Goal: Task Accomplishment & Management: Manage account settings

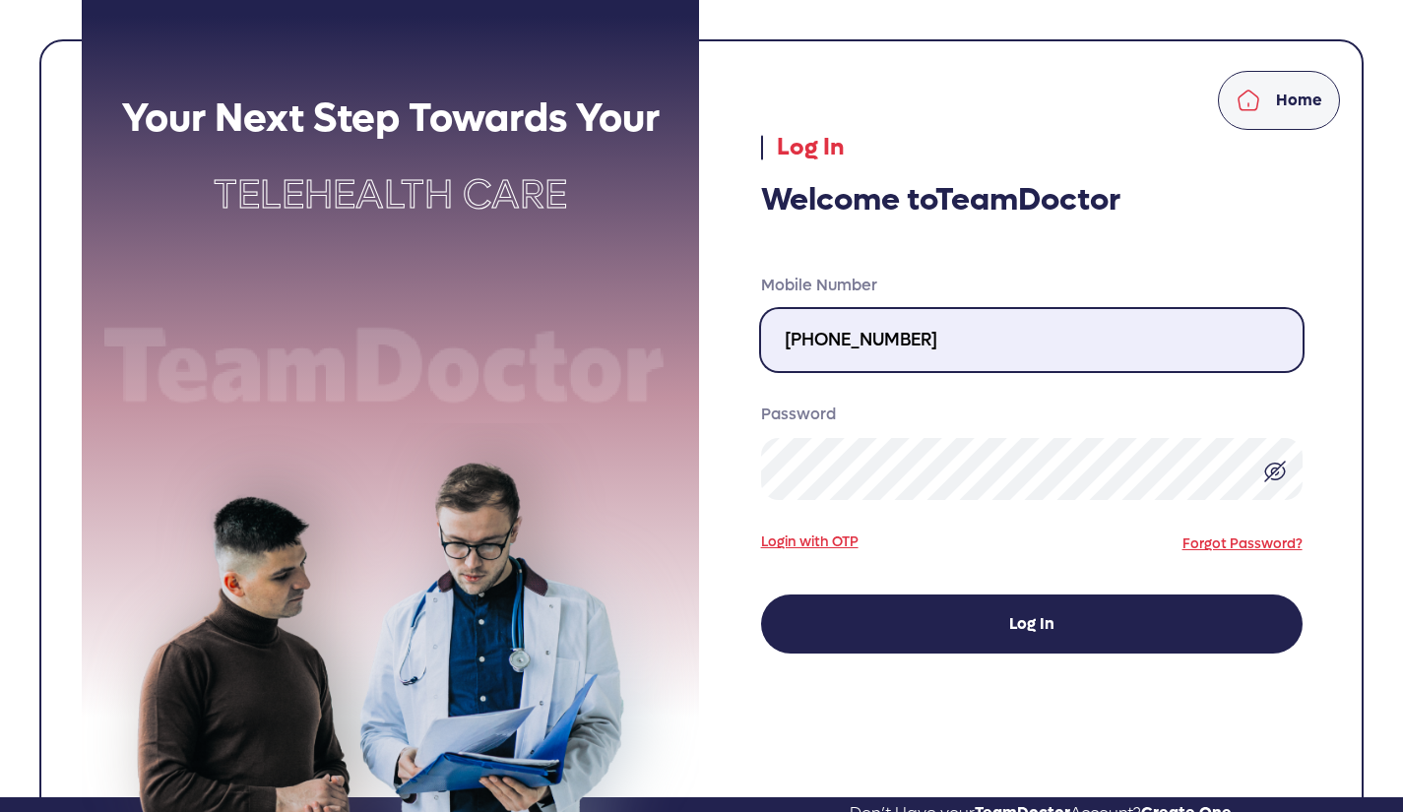
click at [919, 342] on input "[PHONE_NUMBER]" at bounding box center [1031, 340] width 541 height 62
type input "[PHONE_NUMBER]"
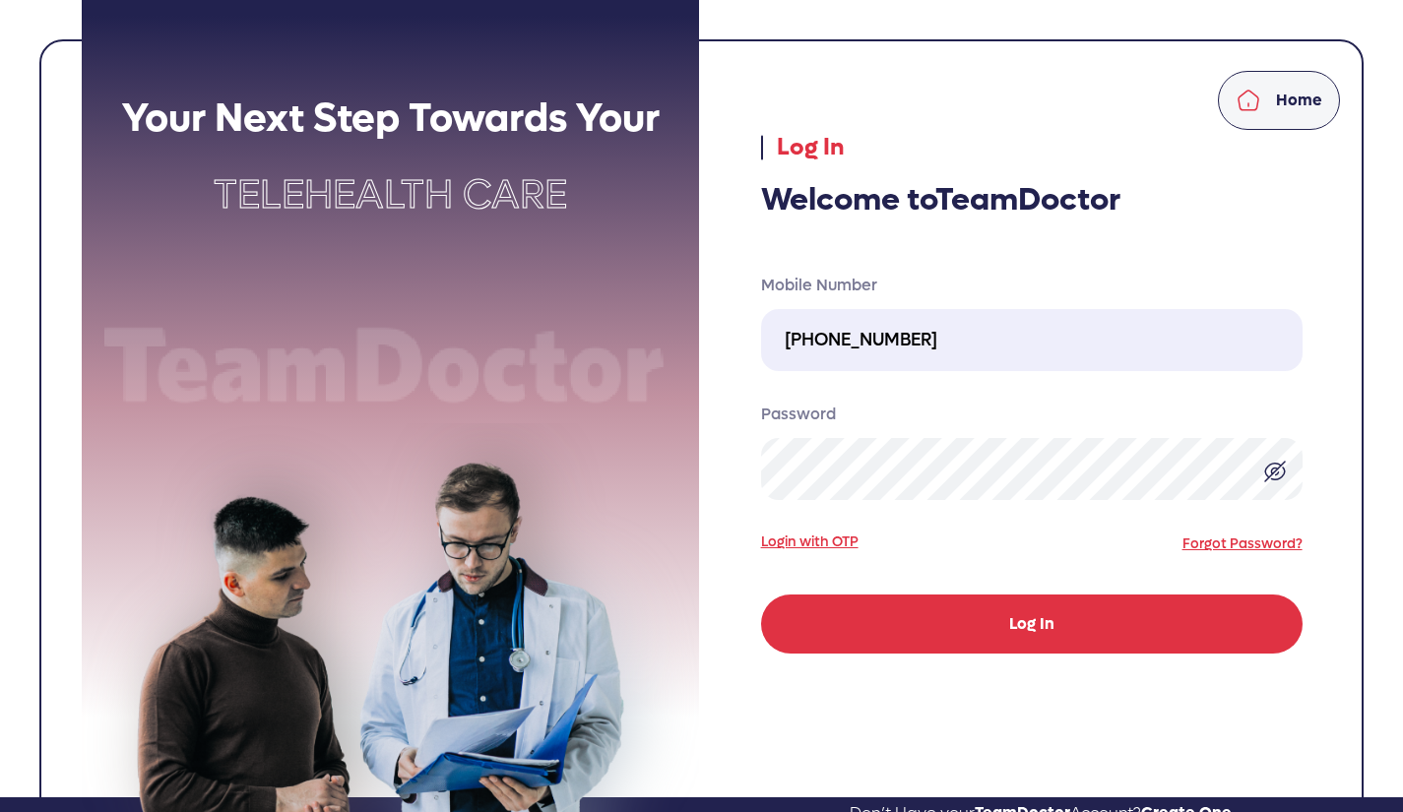
click at [1024, 622] on button "Log In" at bounding box center [1031, 624] width 541 height 59
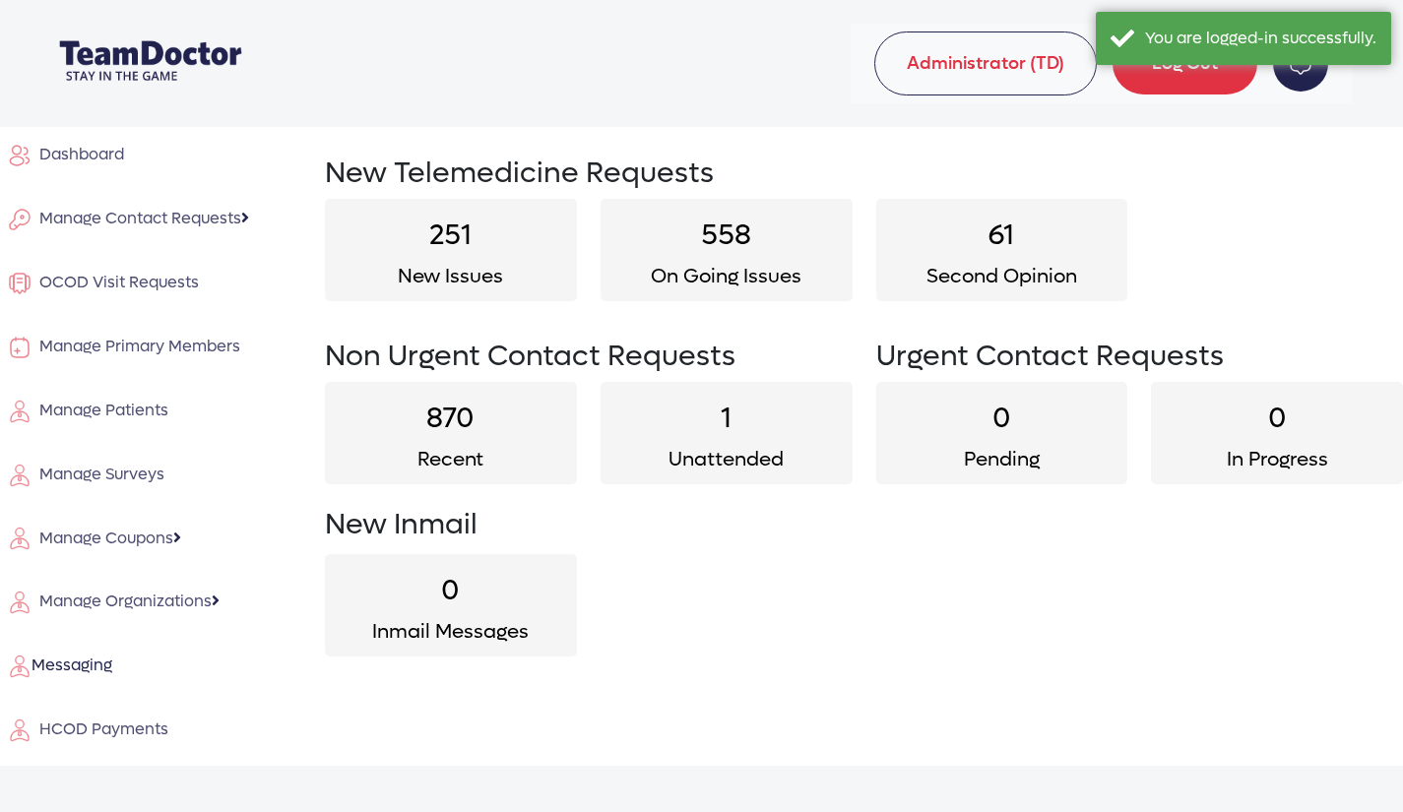
click at [761, 415] on h2 "1" at bounding box center [727, 419] width 252 height 34
select select "unattended"
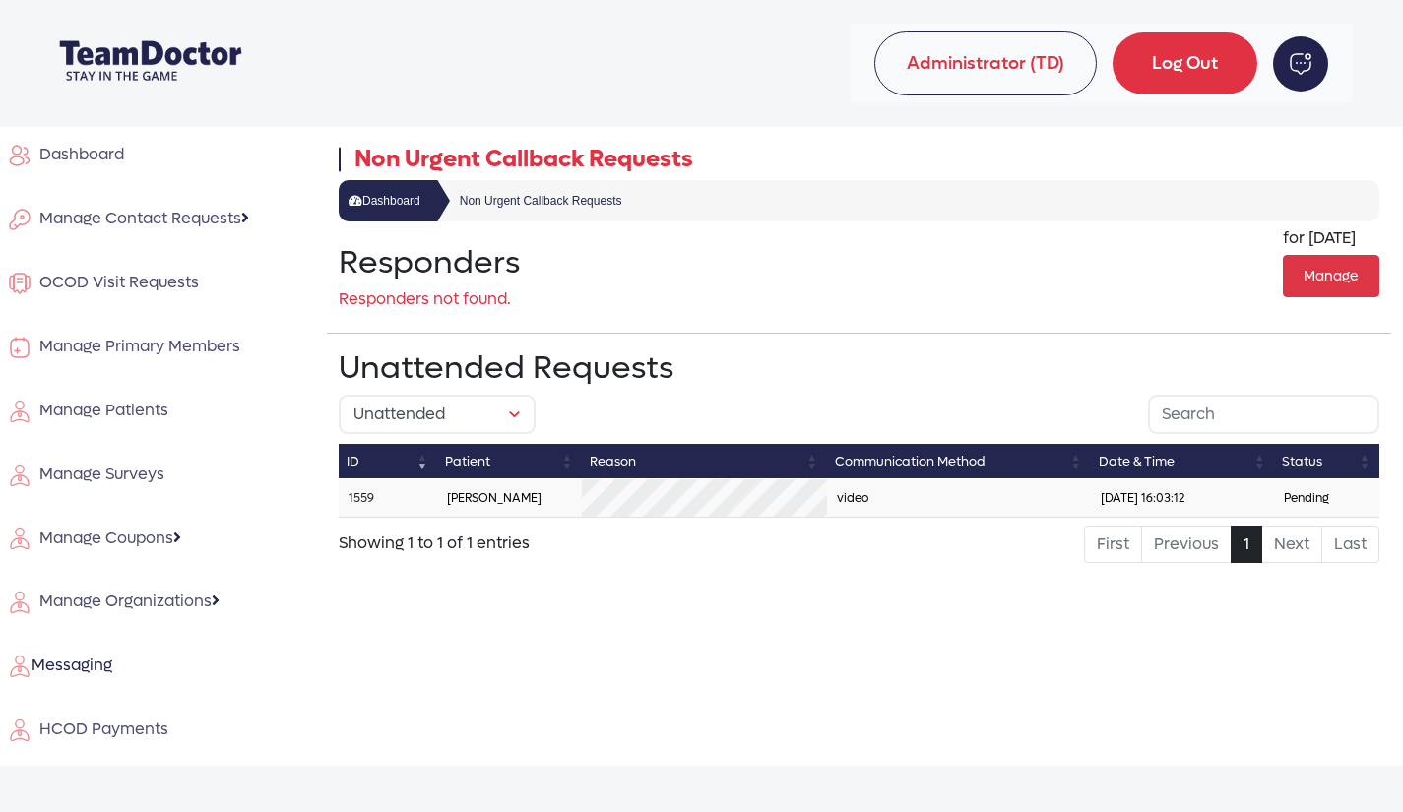
click at [361, 493] on link "1559" at bounding box center [362, 498] width 26 height 16
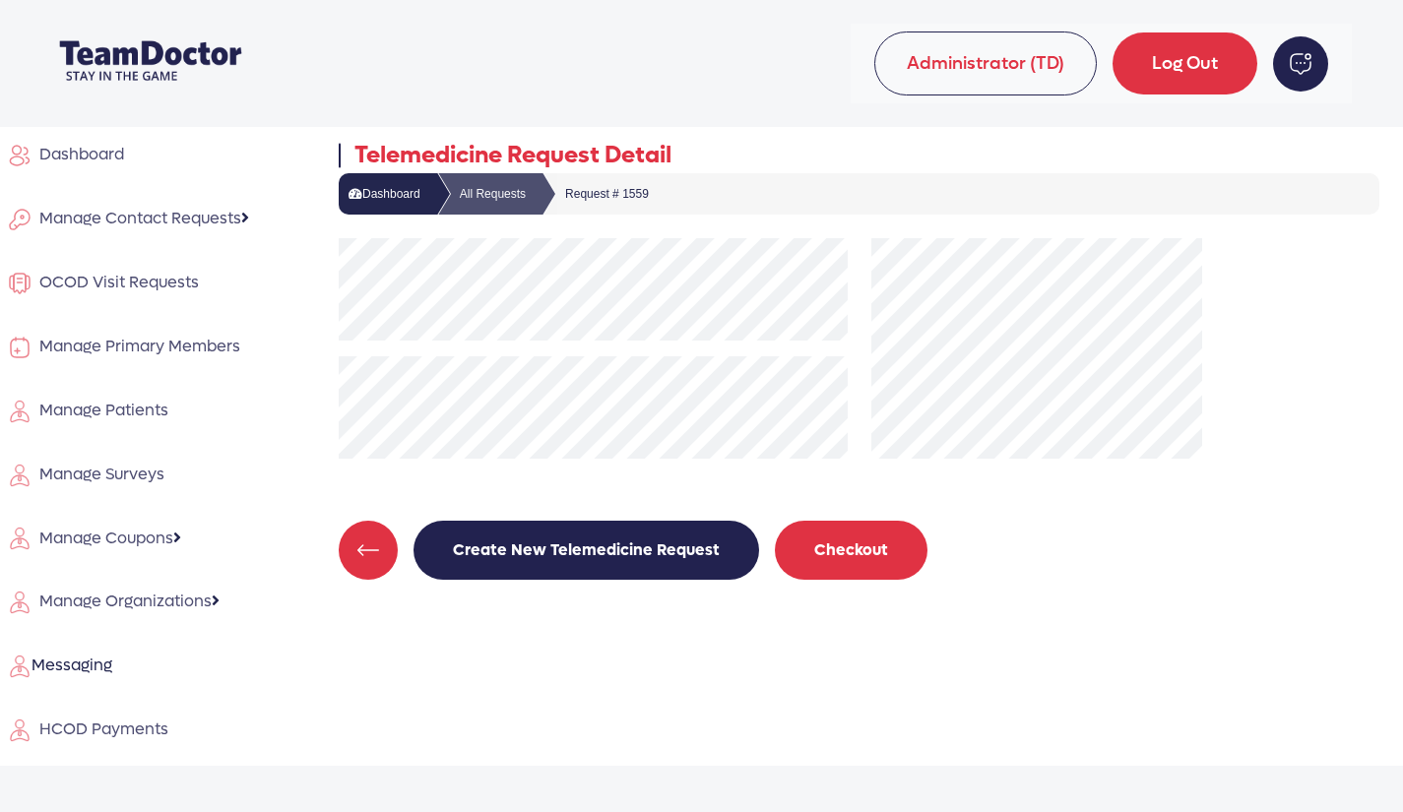
click at [840, 542] on button "Checkout" at bounding box center [851, 550] width 153 height 59
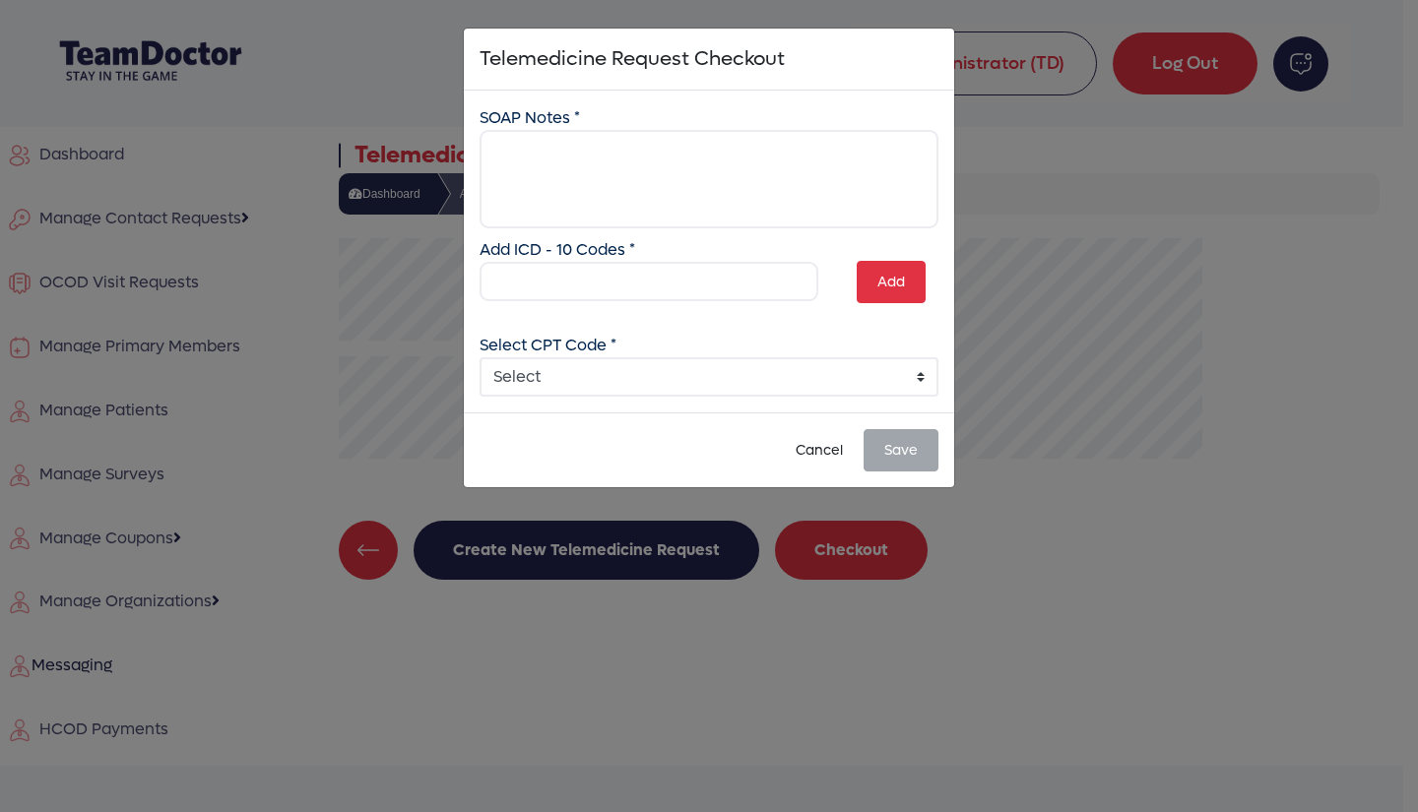
click at [840, 542] on ngb-modal-window "Telemedicine Request Checkout × SOAP Notes * Add ICD - 10 Codes * Add Select CP…" at bounding box center [709, 406] width 1418 height 812
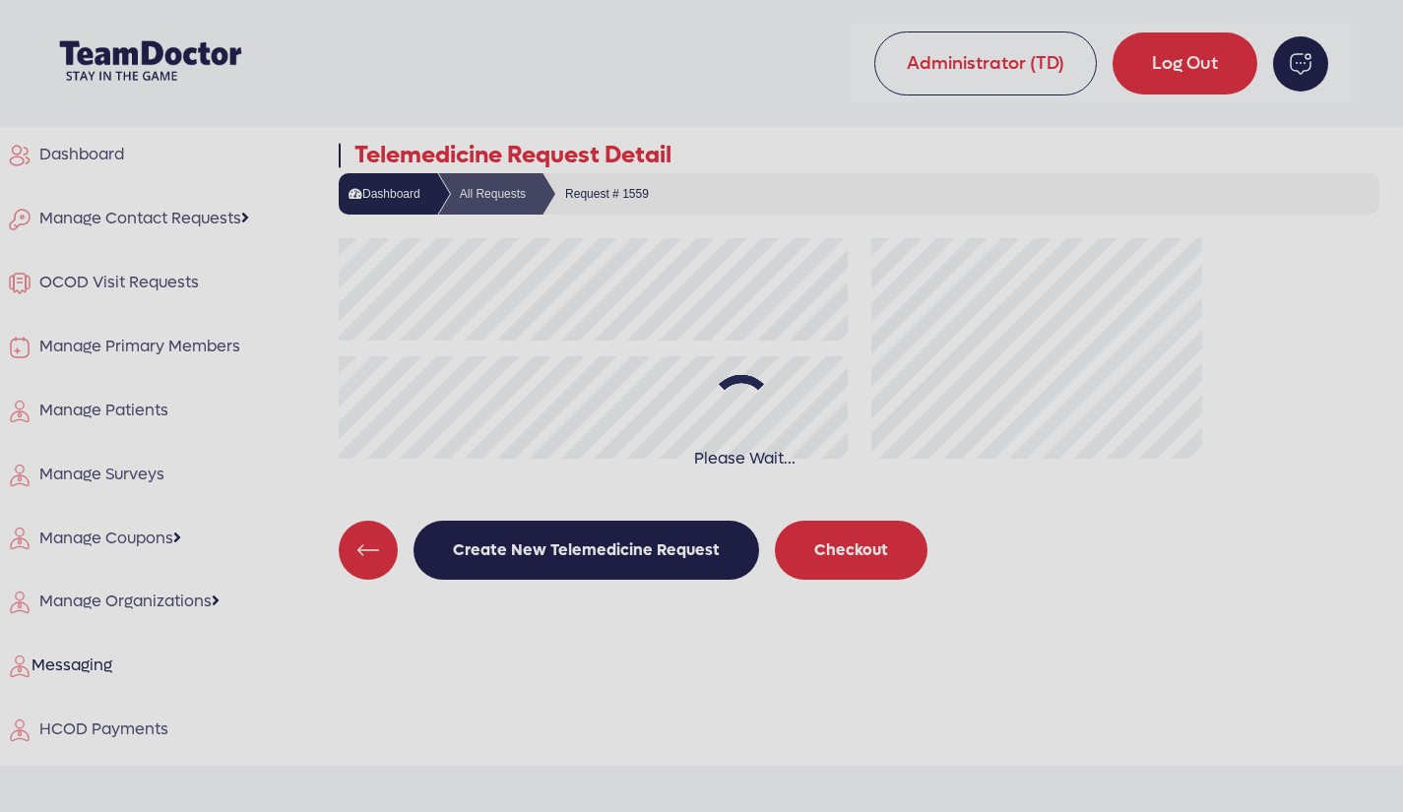
click at [835, 541] on div "Please Wait..." at bounding box center [701, 406] width 1403 height 812
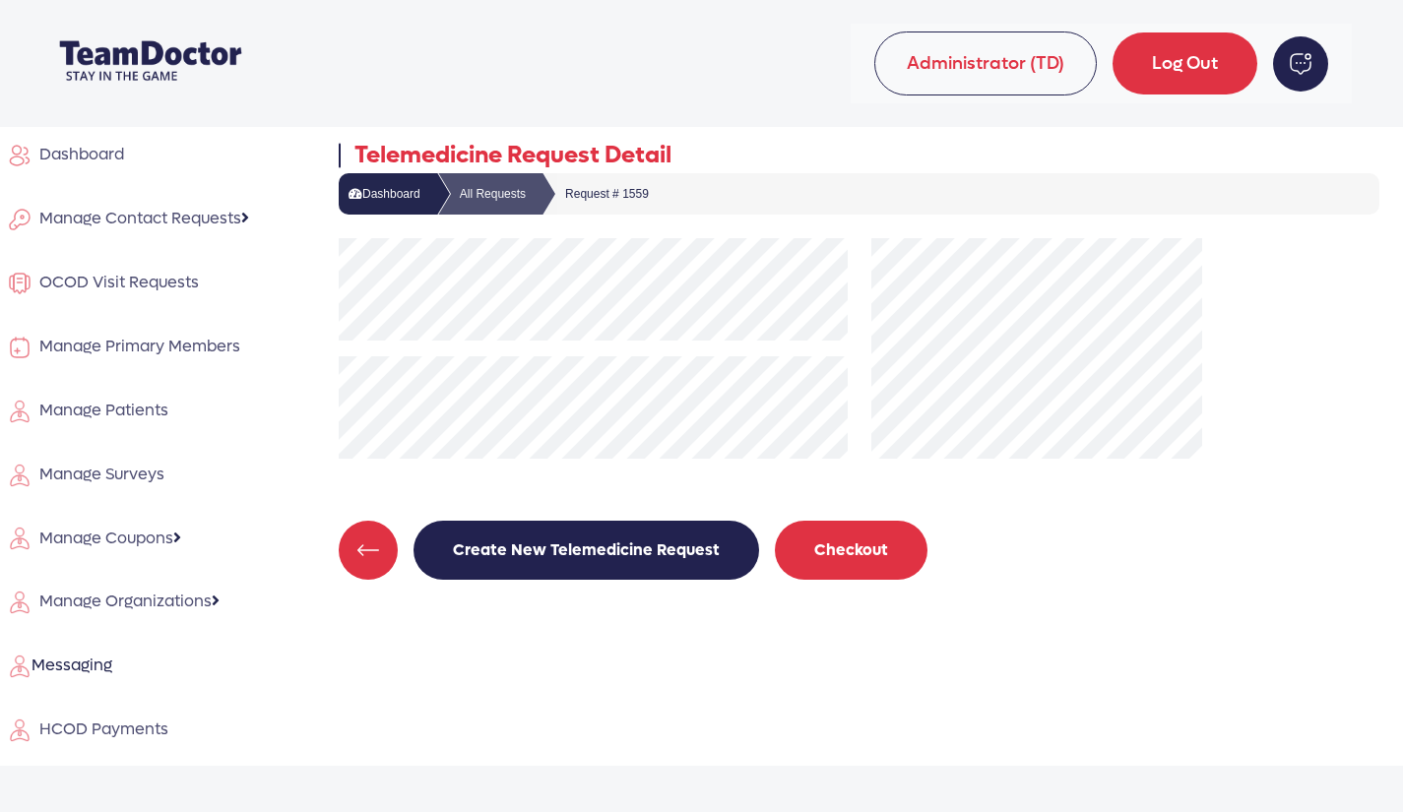
click at [835, 541] on button "Checkout" at bounding box center [851, 550] width 153 height 59
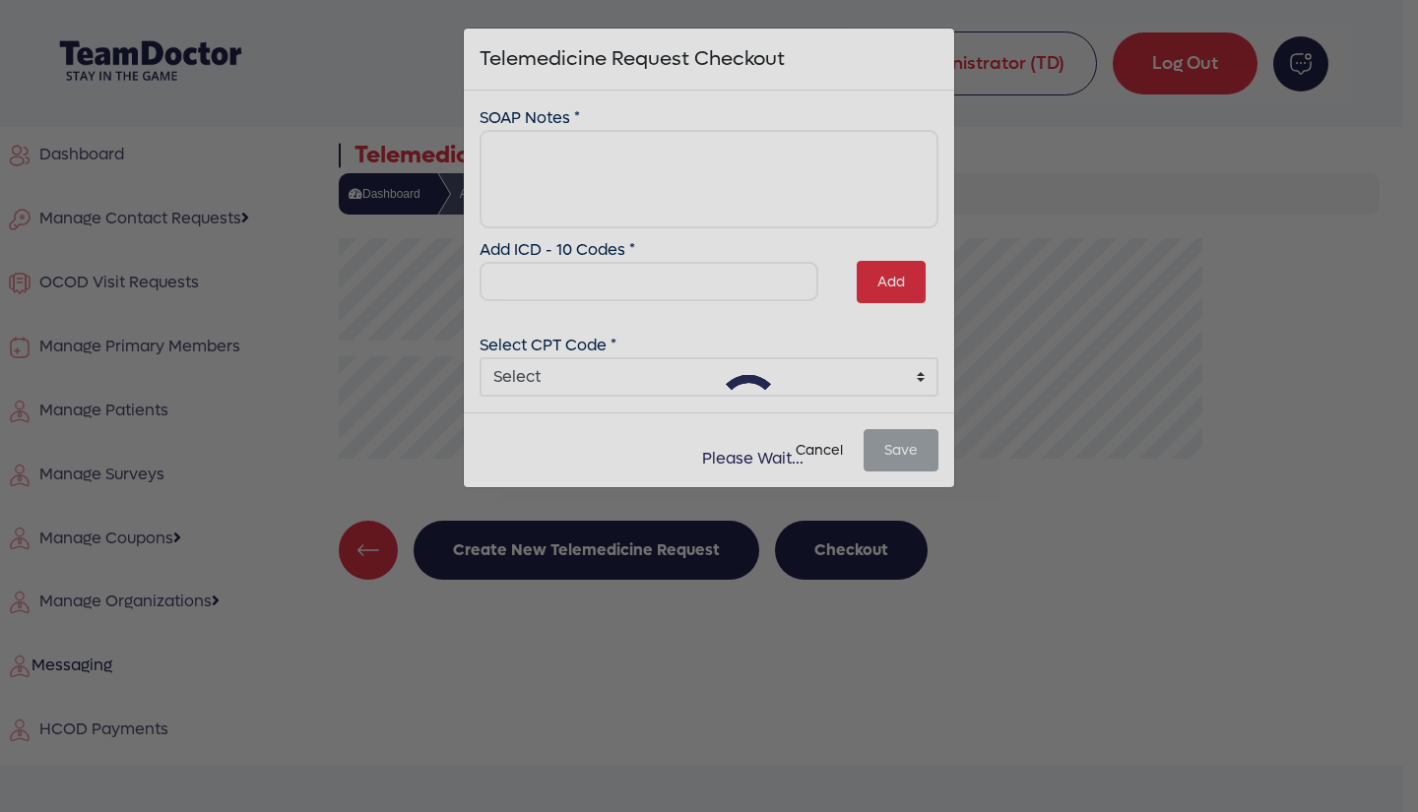
click at [820, 541] on div "Please Wait..." at bounding box center [709, 406] width 1418 height 812
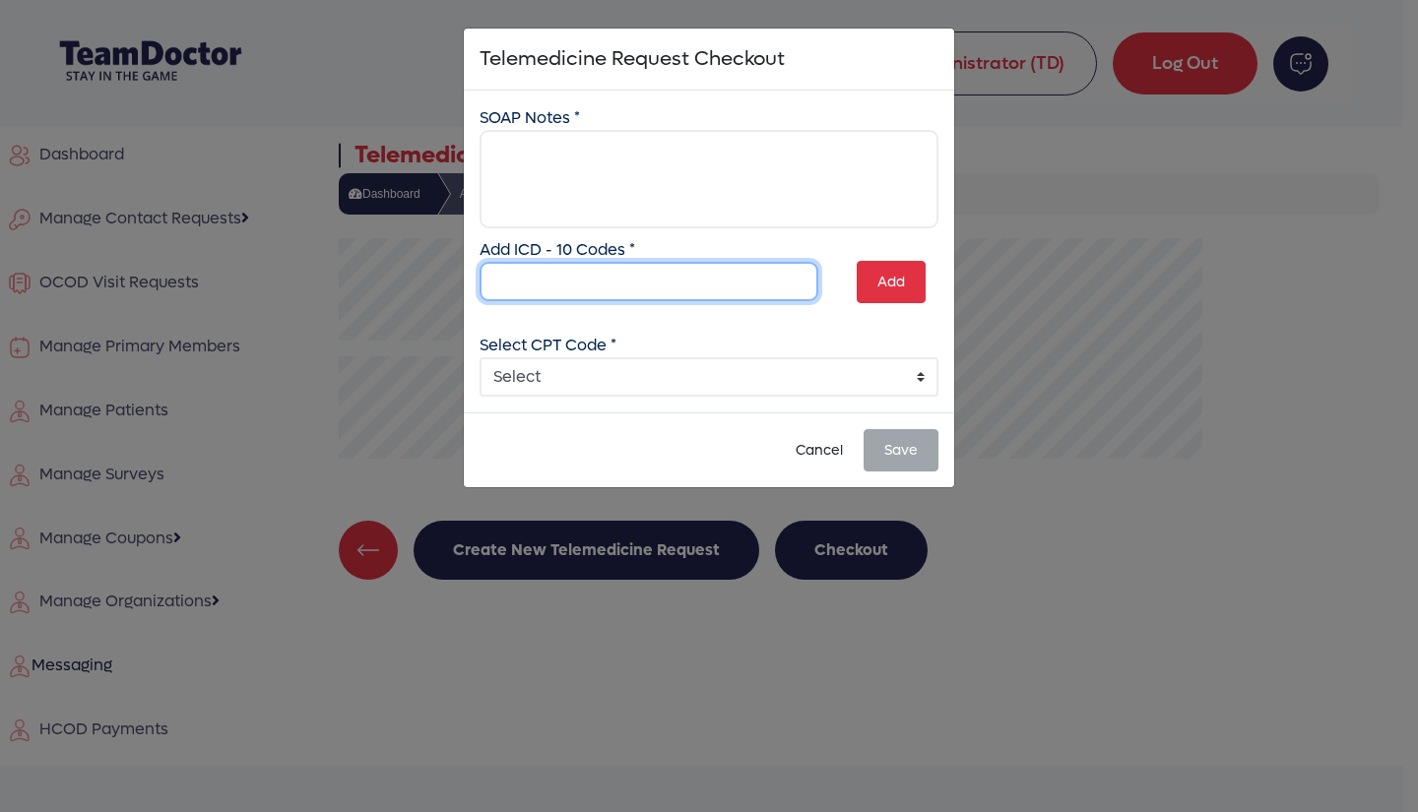
click at [648, 273] on input "text" at bounding box center [648, 281] width 339 height 39
type input "s89.1"
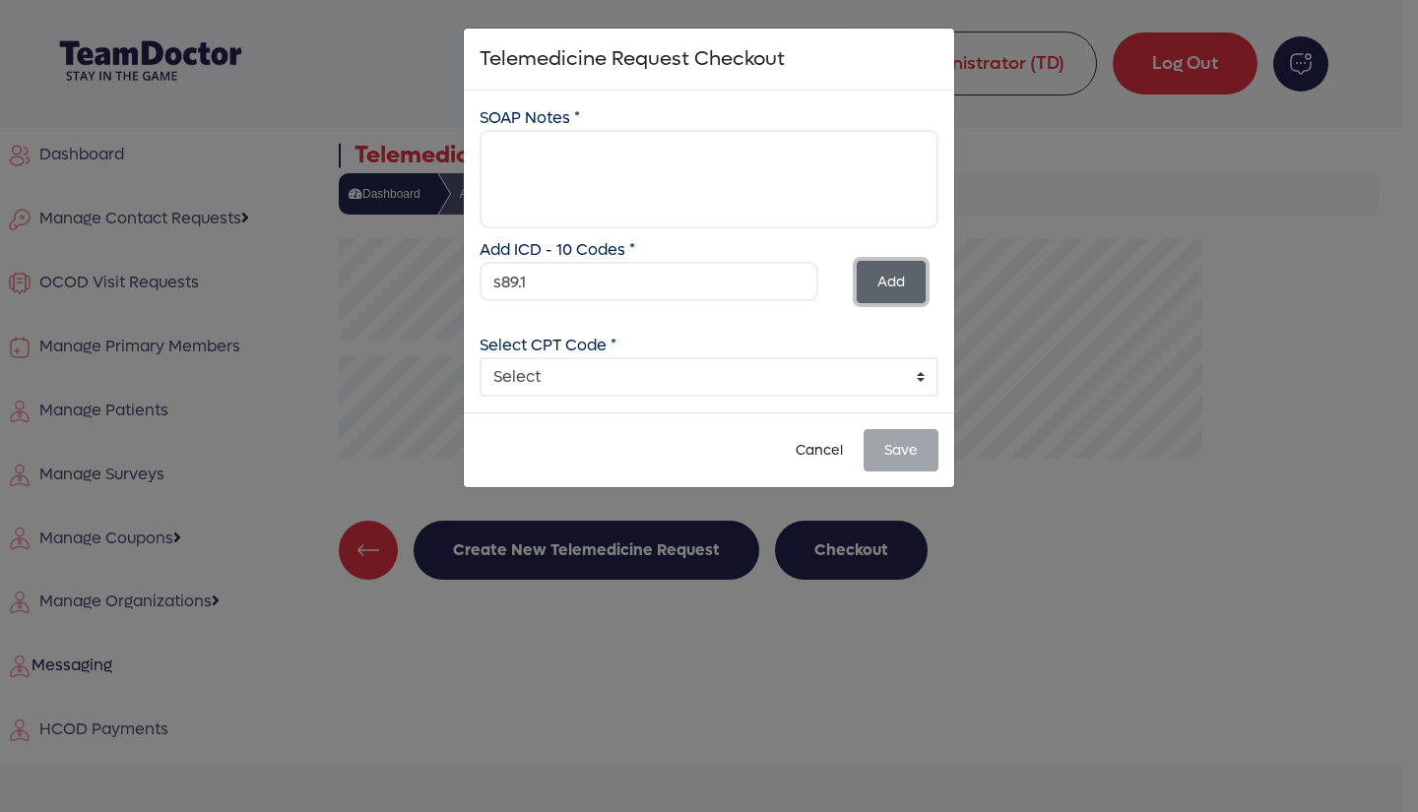
click at [878, 277] on button "Add" at bounding box center [891, 282] width 69 height 42
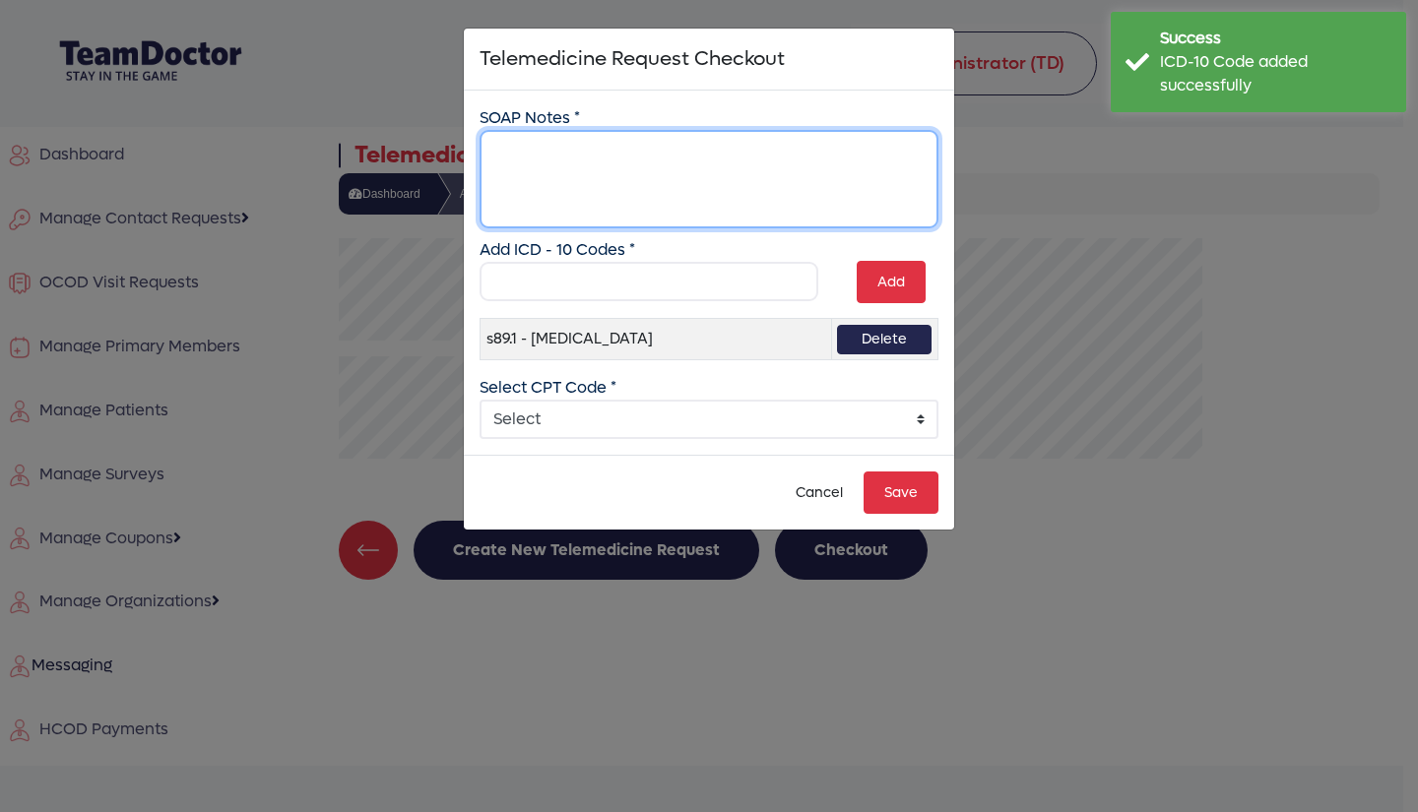
click at [614, 182] on textarea at bounding box center [708, 179] width 459 height 98
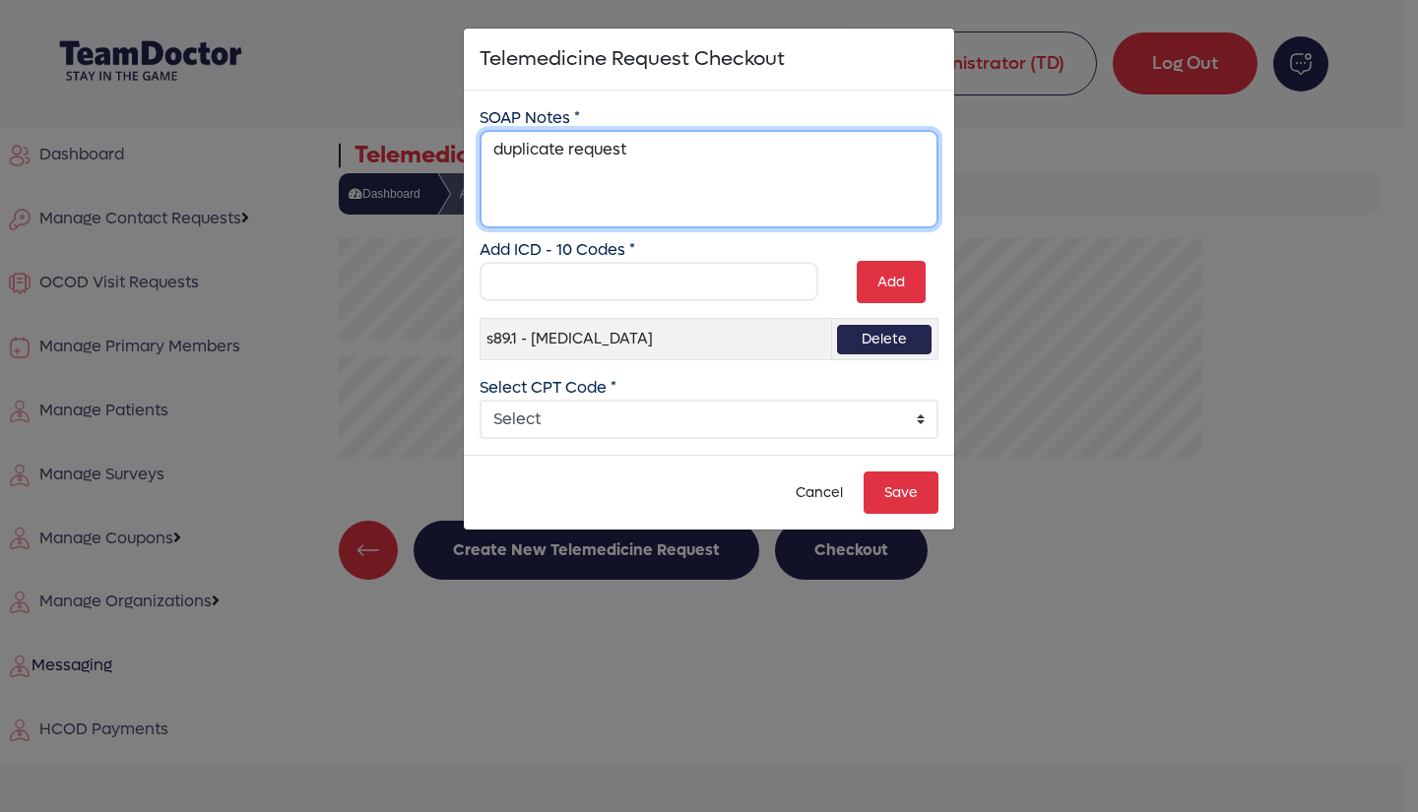
type textarea "duplicate request"
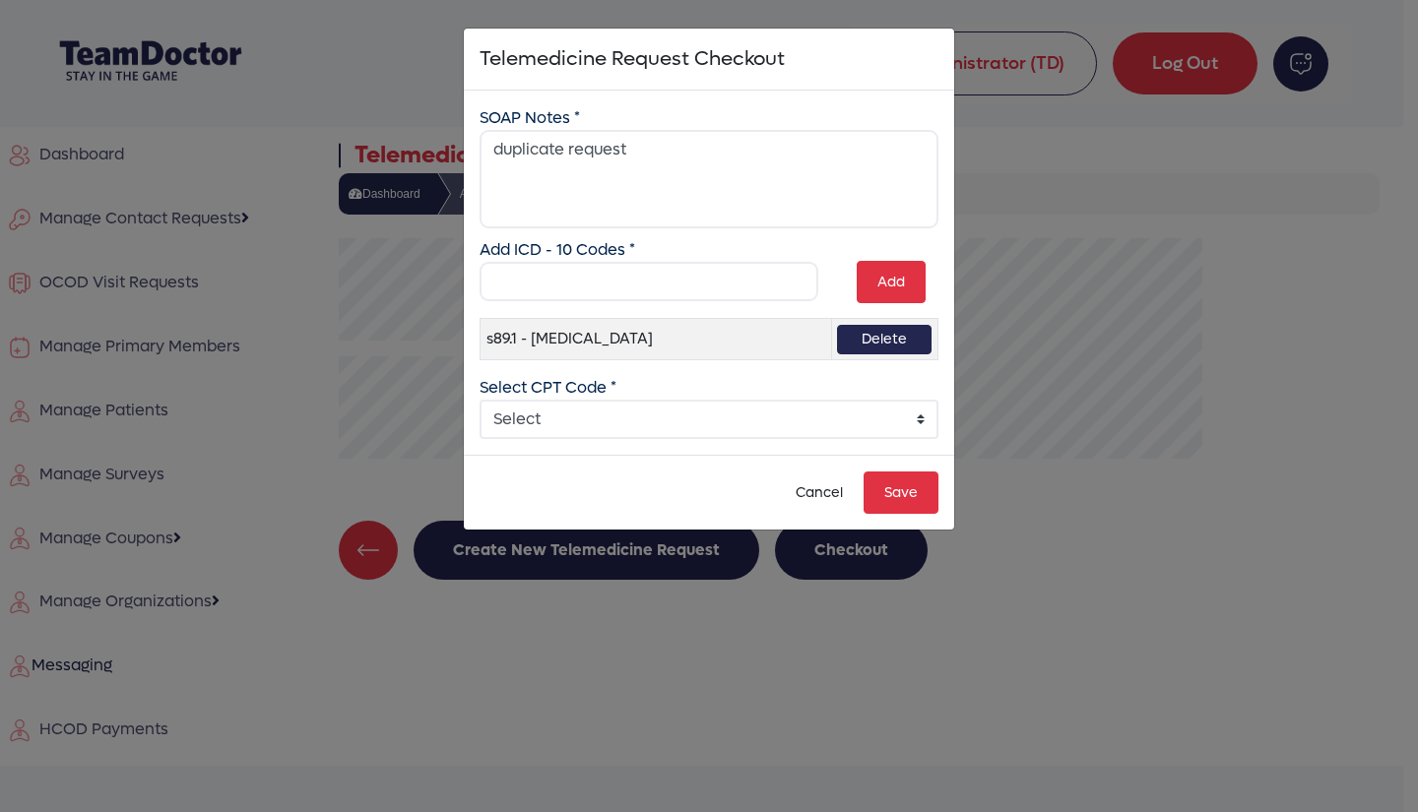
click at [661, 439] on select "Select 99241 - Online Digital E/M 5-10 min 99242 - Online Digital E/M 11-20 min…" at bounding box center [708, 419] width 459 height 39
select select "5: 5"
click at [479, 436] on select "Select 99241 - Online Digital E/M 5-10 min 99242 - Online Digital E/M 11-20 min…" at bounding box center [708, 419] width 459 height 39
click at [901, 514] on button "Save" at bounding box center [900, 493] width 75 height 42
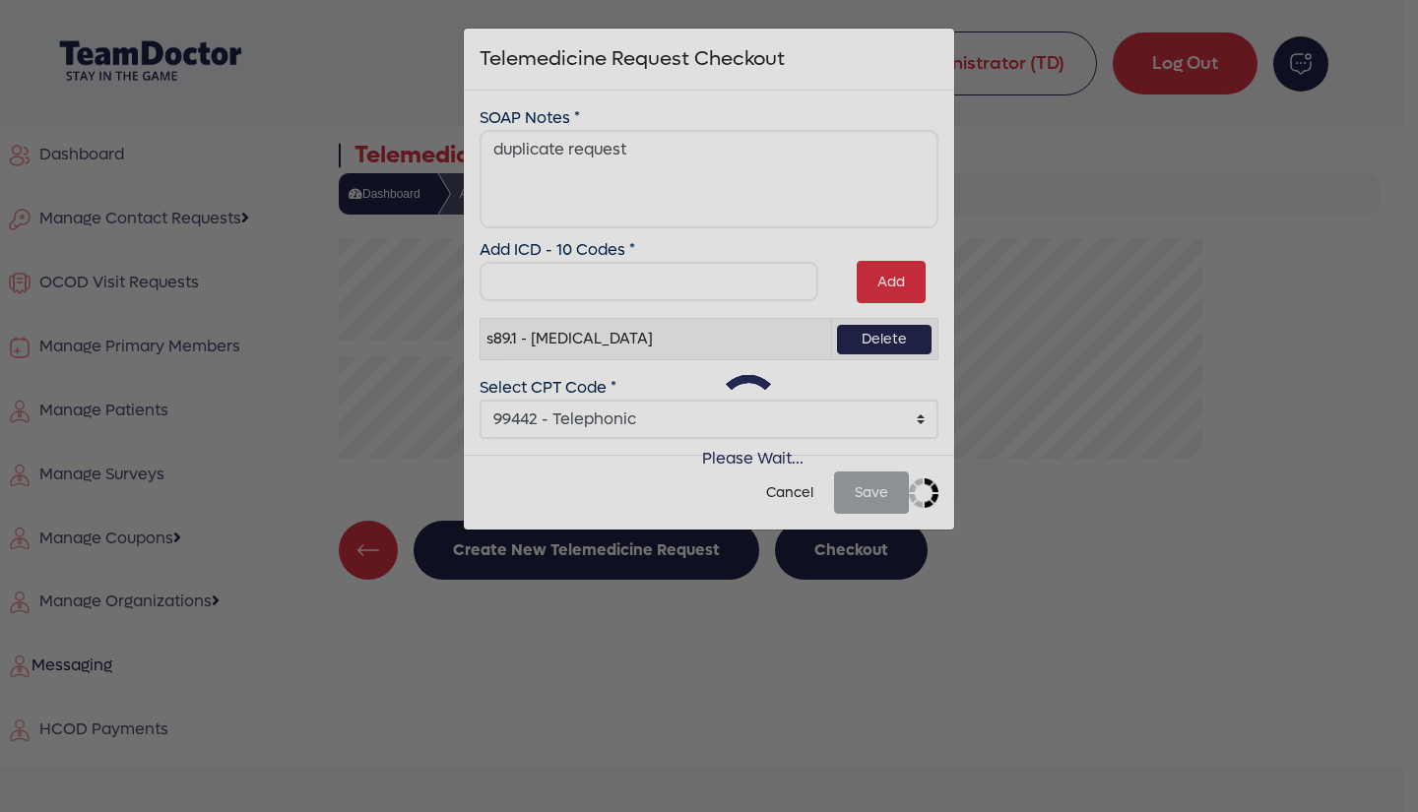
click at [901, 543] on div "Please Wait..." at bounding box center [709, 406] width 1418 height 812
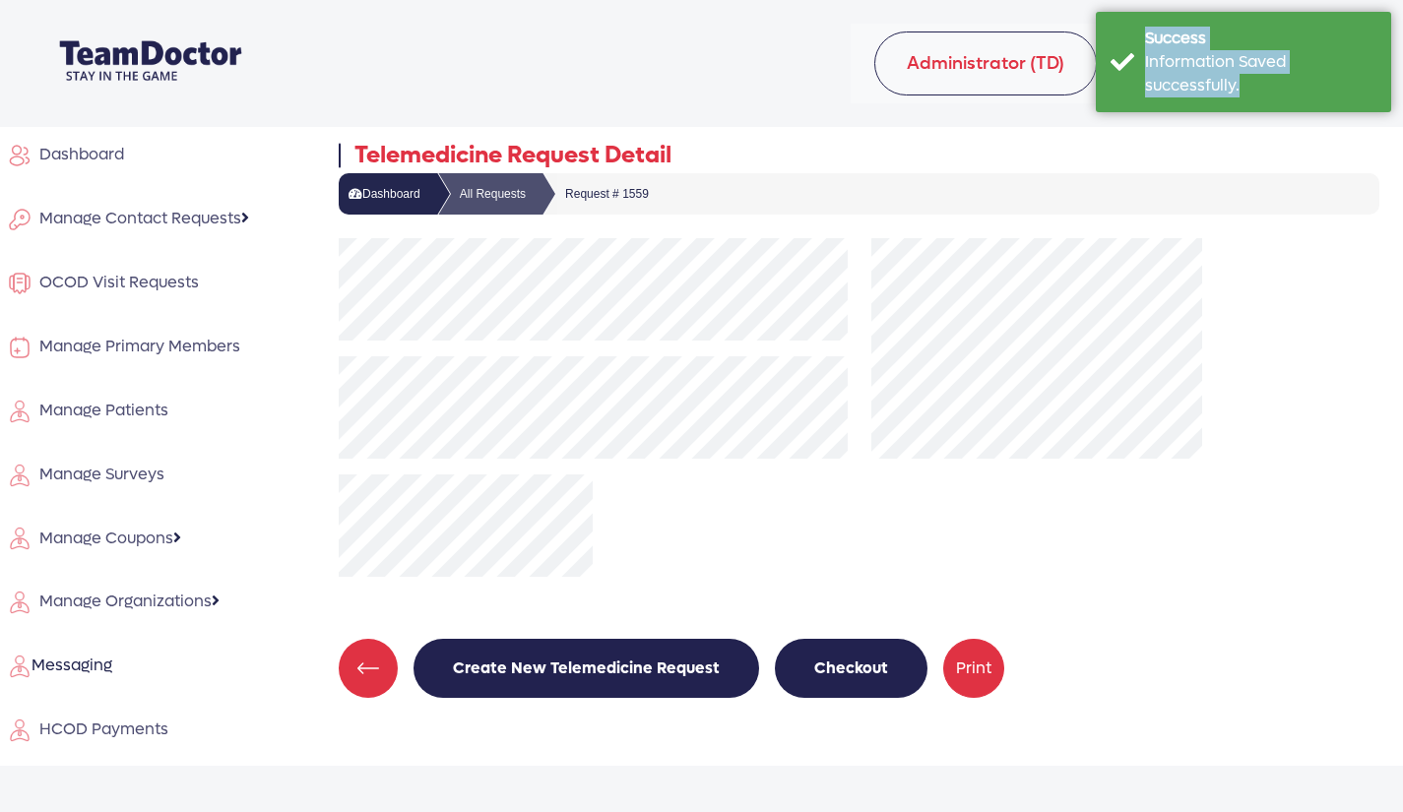
click at [90, 142] on link "Dashboard" at bounding box center [138, 155] width 276 height 56
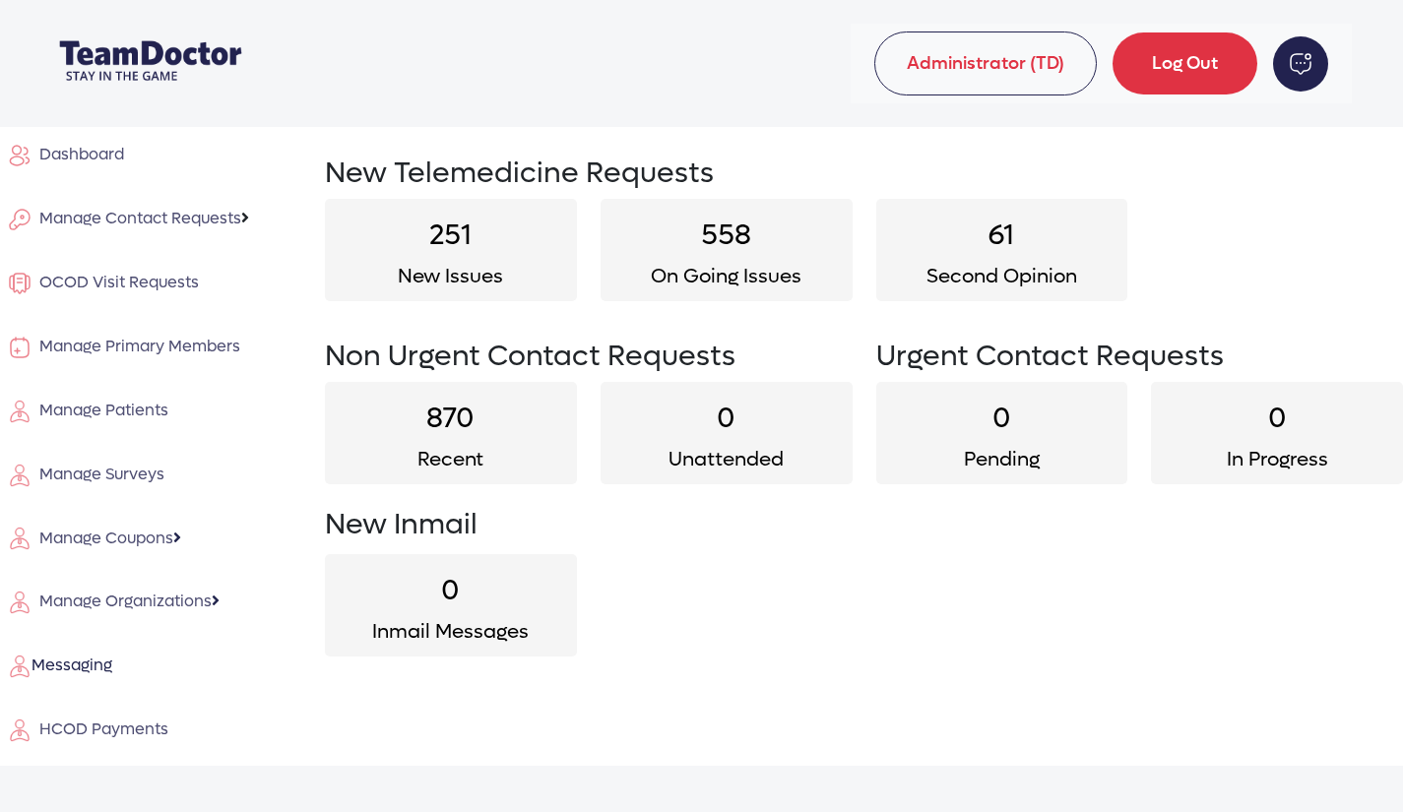
click at [151, 224] on span "Manage Contact Requests" at bounding box center [137, 218] width 210 height 21
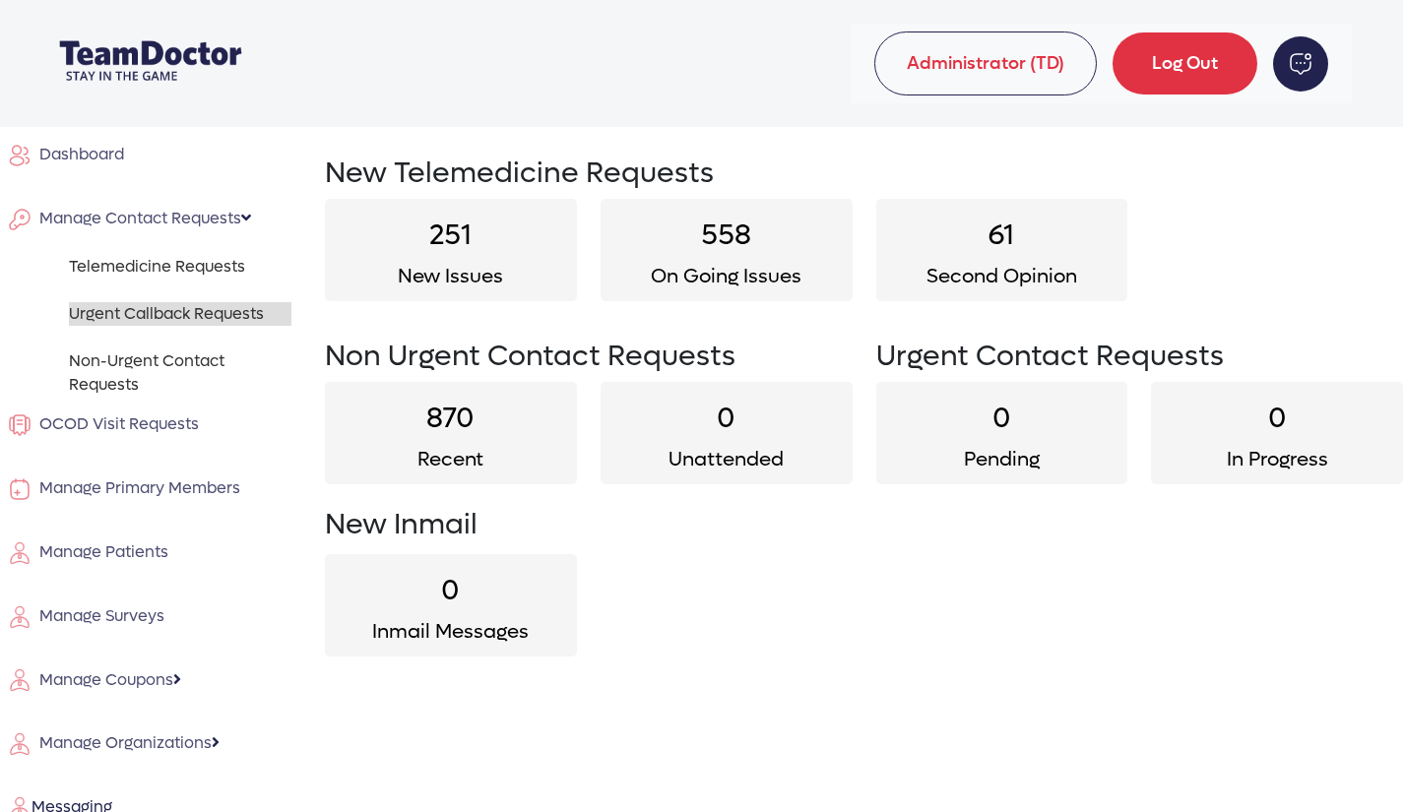
click at [177, 314] on link "Urgent Callback Requests" at bounding box center [180, 314] width 223 height 24
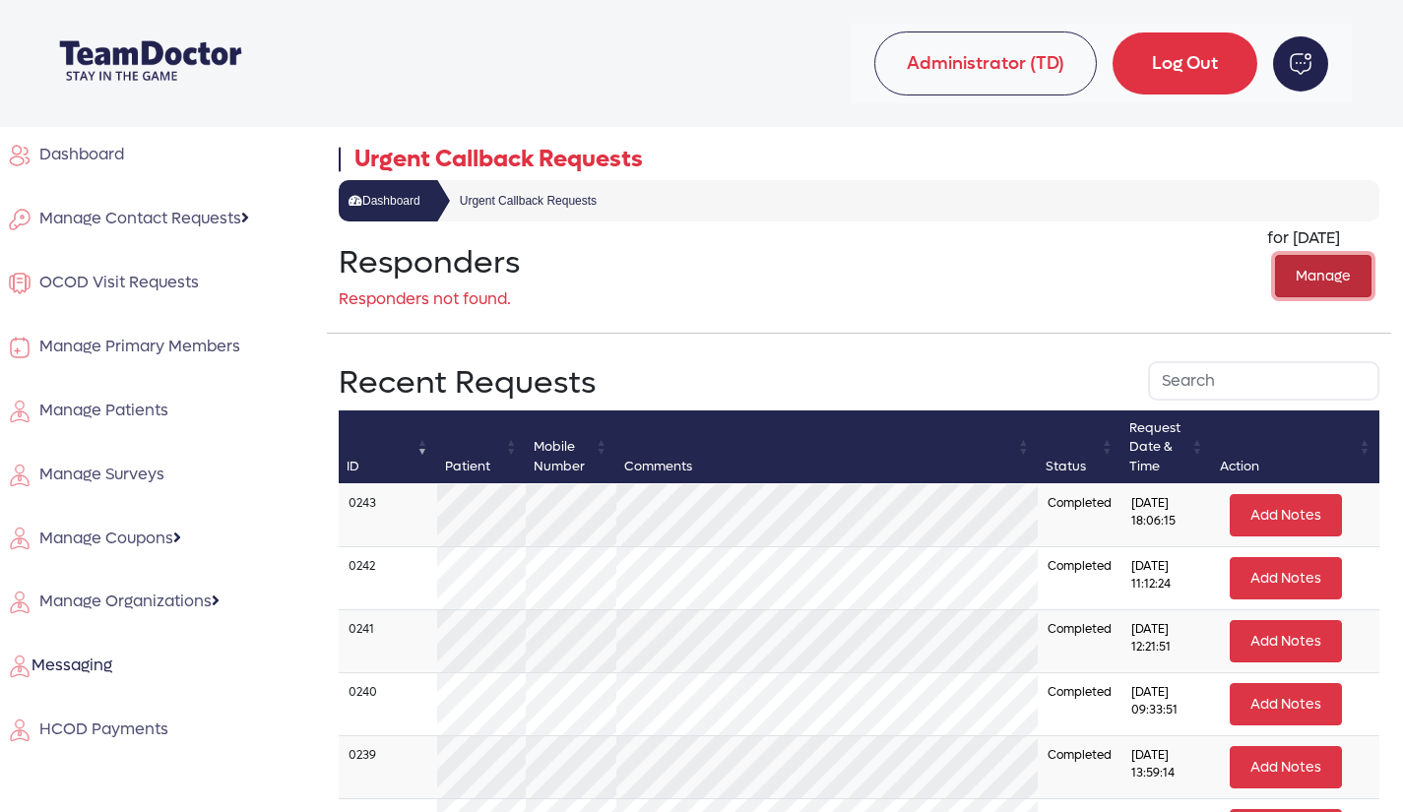
click at [1311, 273] on button "Manage" at bounding box center [1323, 276] width 96 height 42
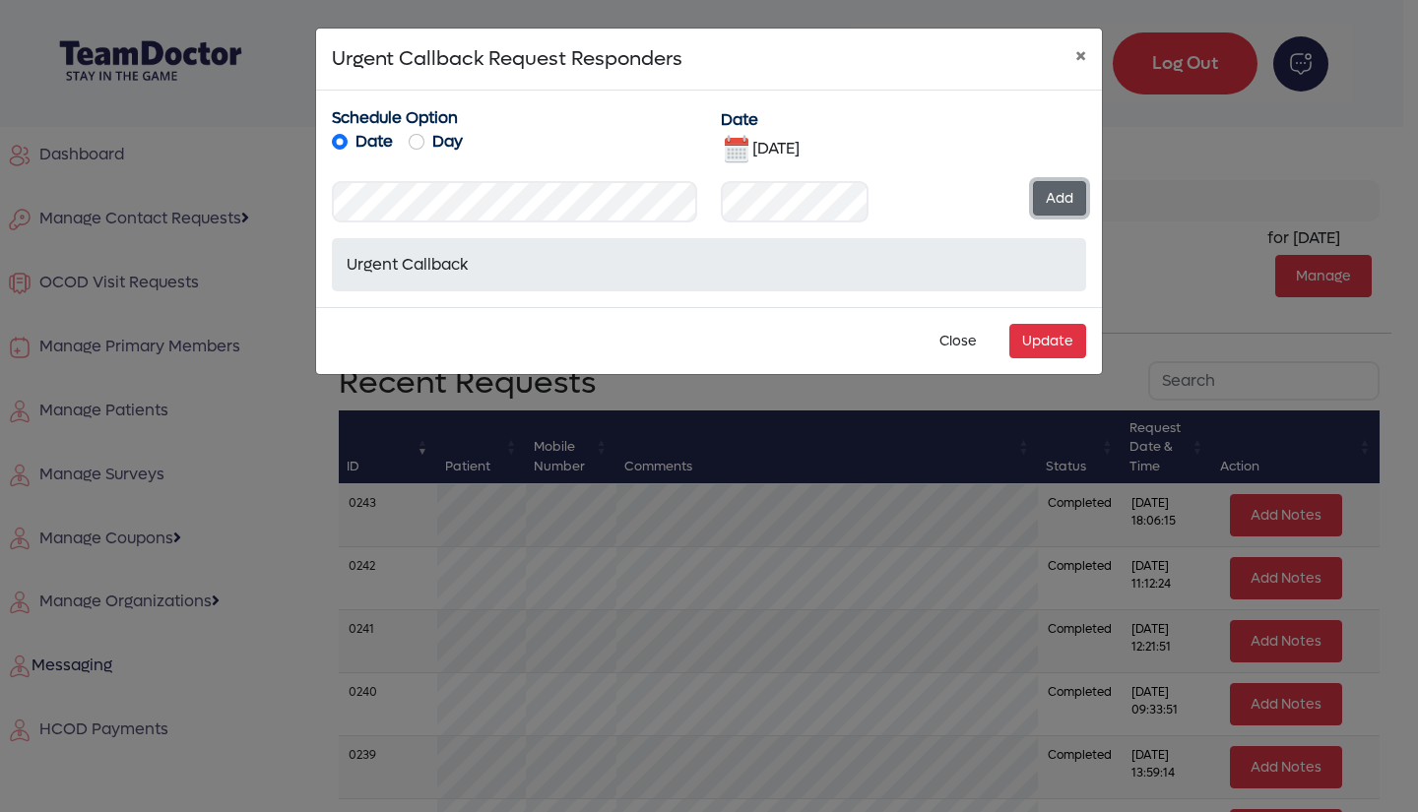
click at [1052, 197] on button "Add" at bounding box center [1059, 198] width 53 height 34
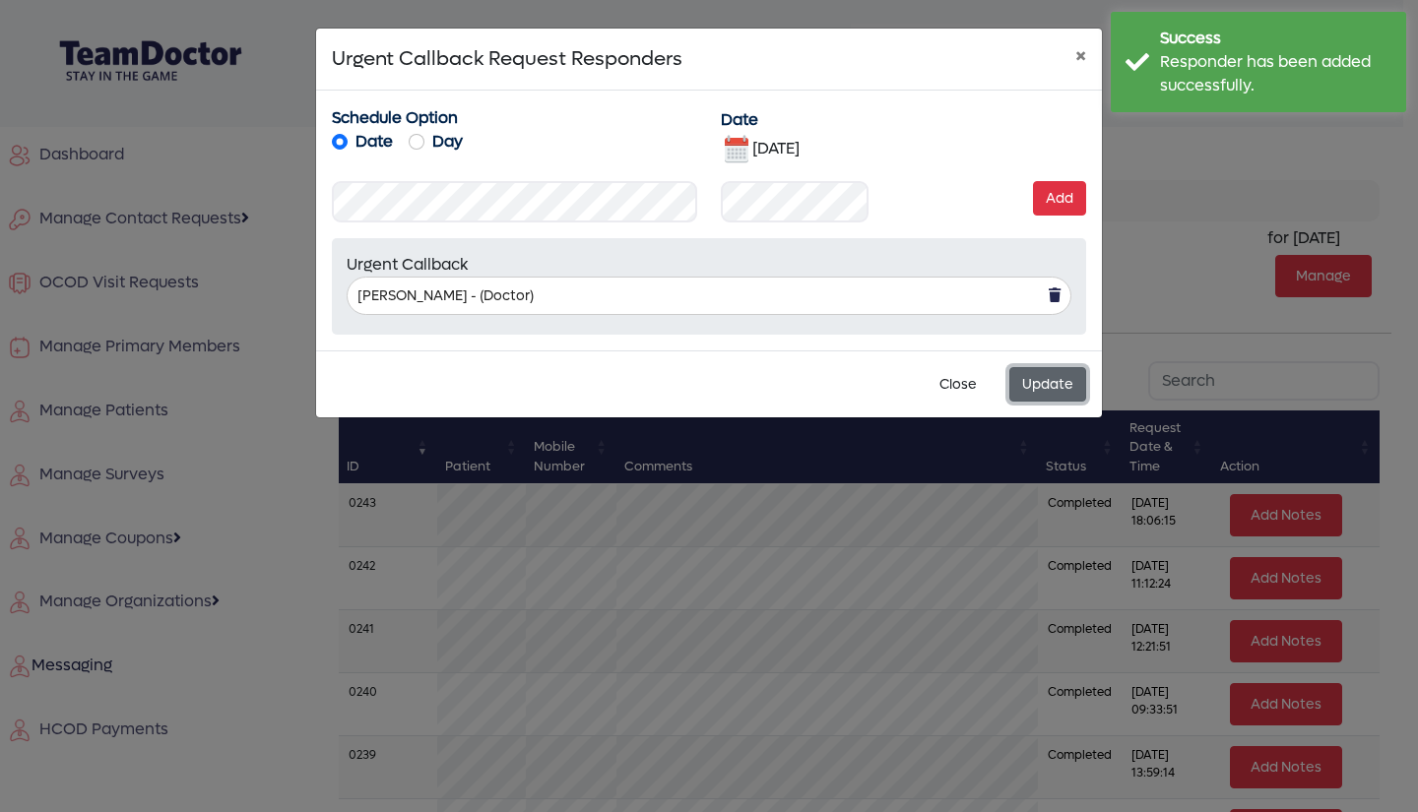
click at [1053, 382] on button "Update" at bounding box center [1047, 384] width 77 height 34
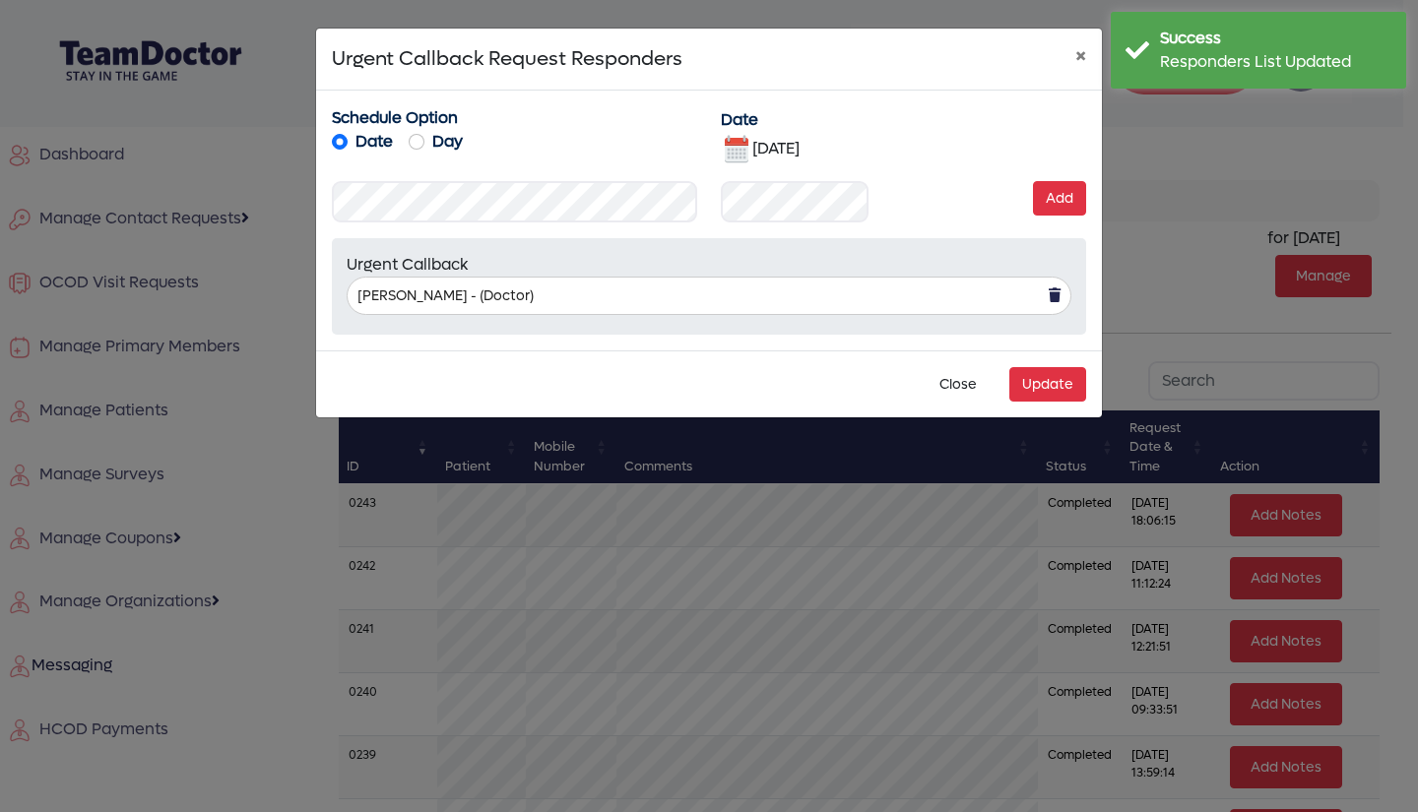
click at [742, 149] on img at bounding box center [737, 150] width 32 height 32
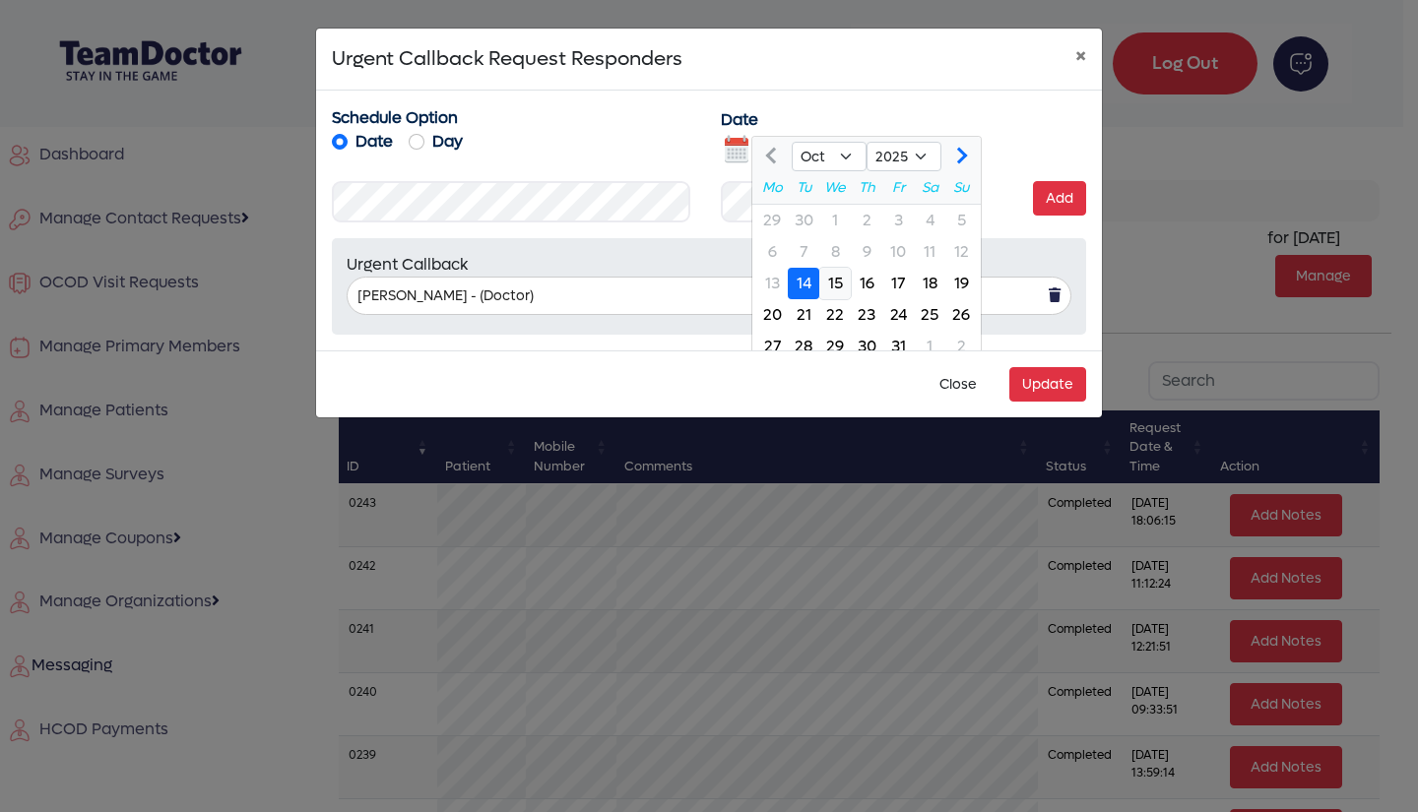
click at [838, 287] on div "15" at bounding box center [835, 284] width 32 height 32
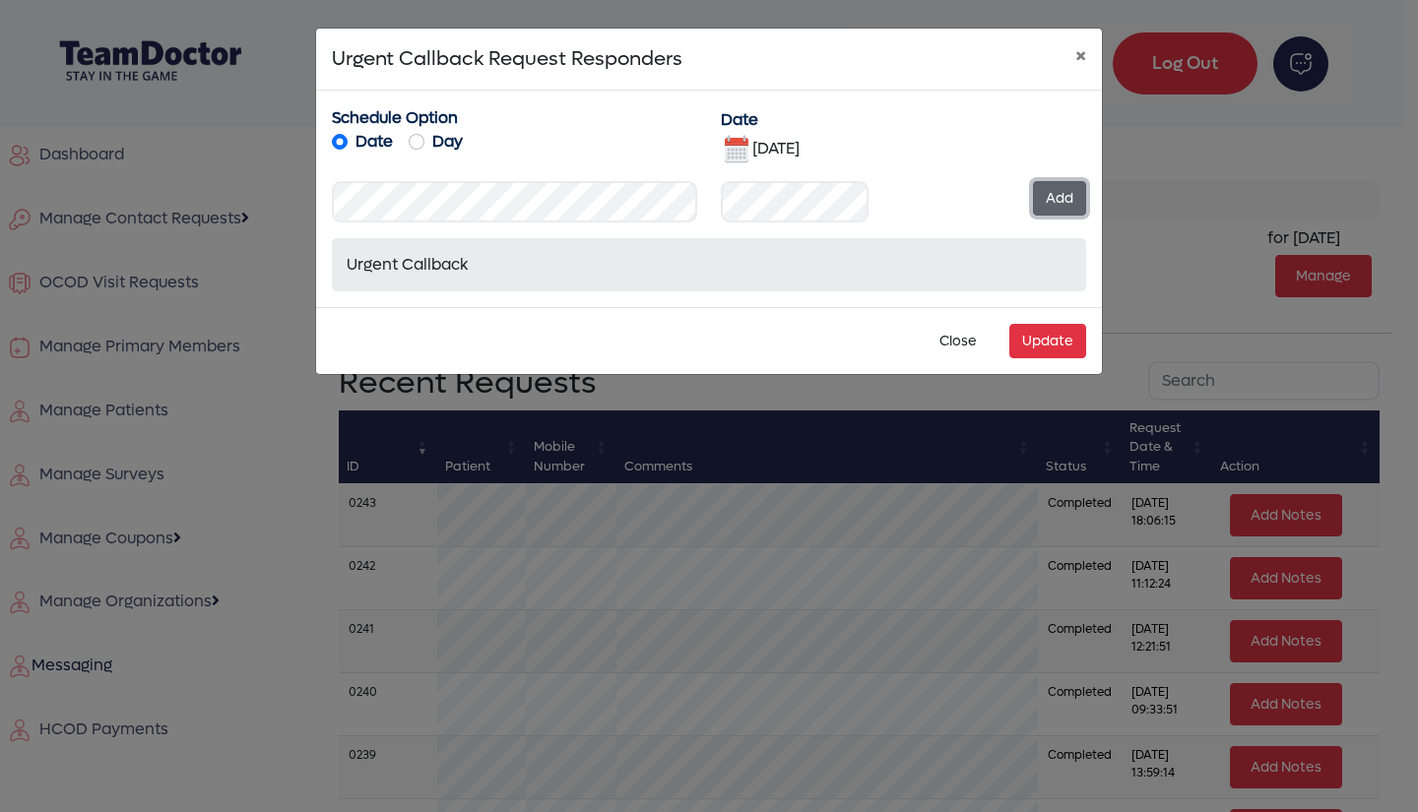
click at [1053, 195] on button "Add" at bounding box center [1059, 198] width 53 height 34
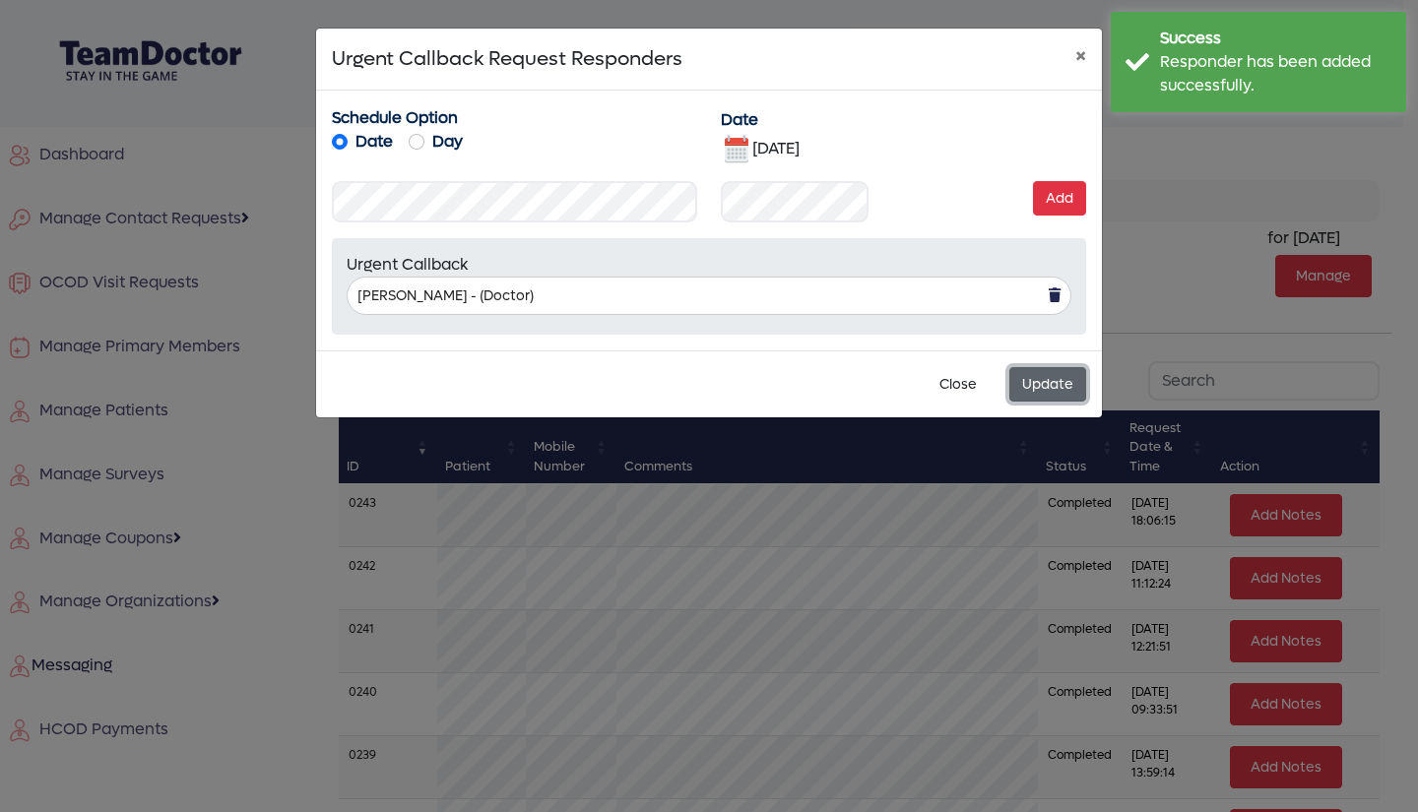
click at [1048, 387] on button "Update" at bounding box center [1047, 384] width 77 height 34
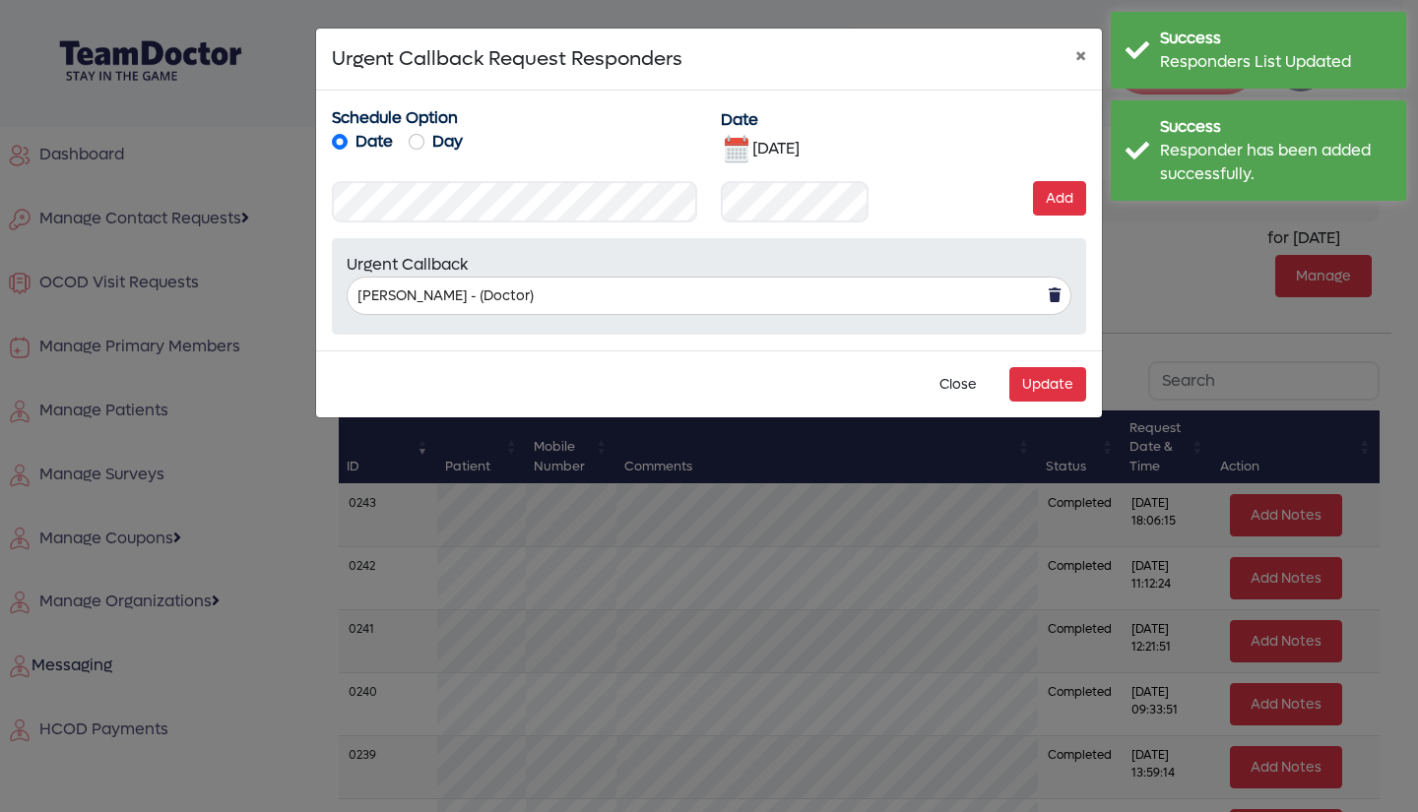
click at [730, 145] on img at bounding box center [737, 150] width 32 height 32
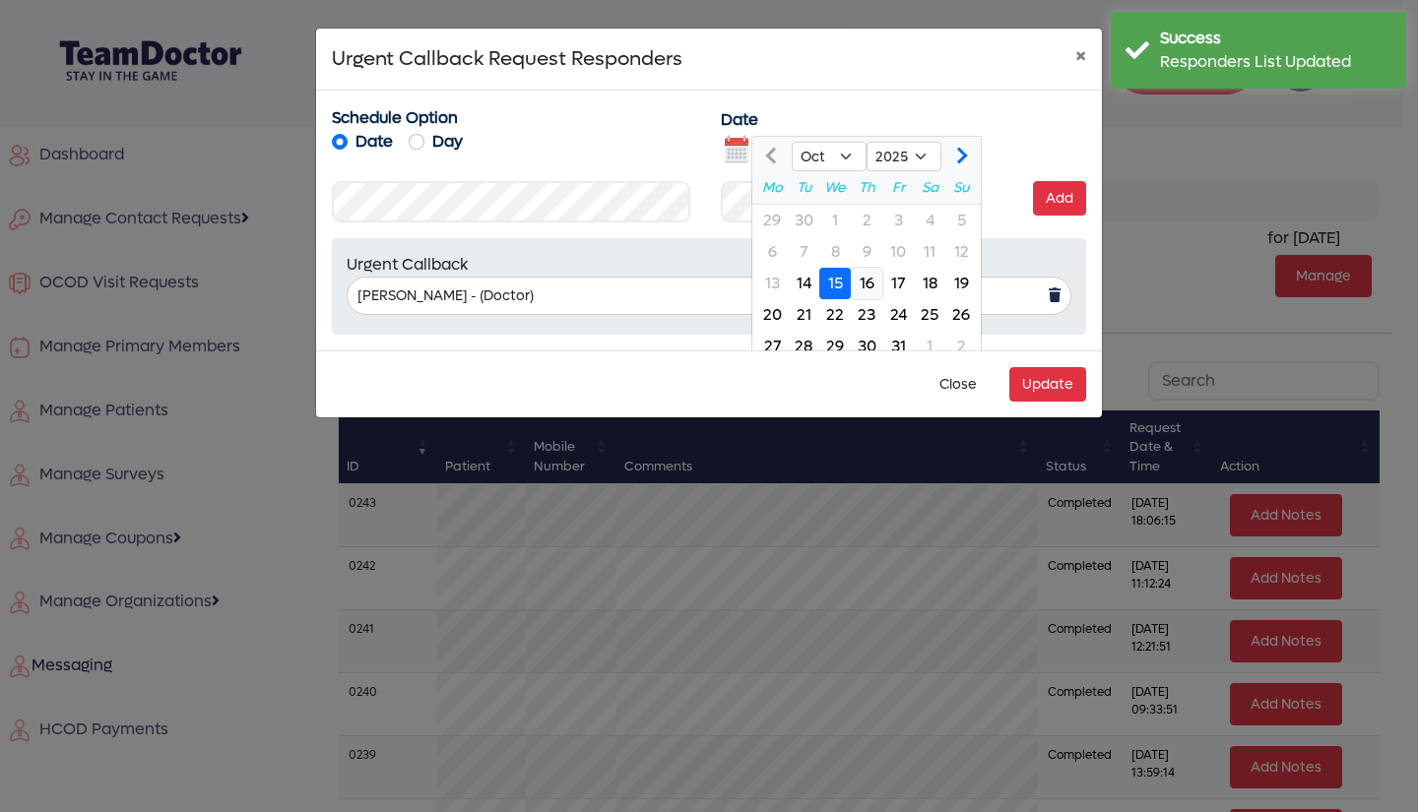
click at [864, 279] on div "16" at bounding box center [867, 284] width 32 height 32
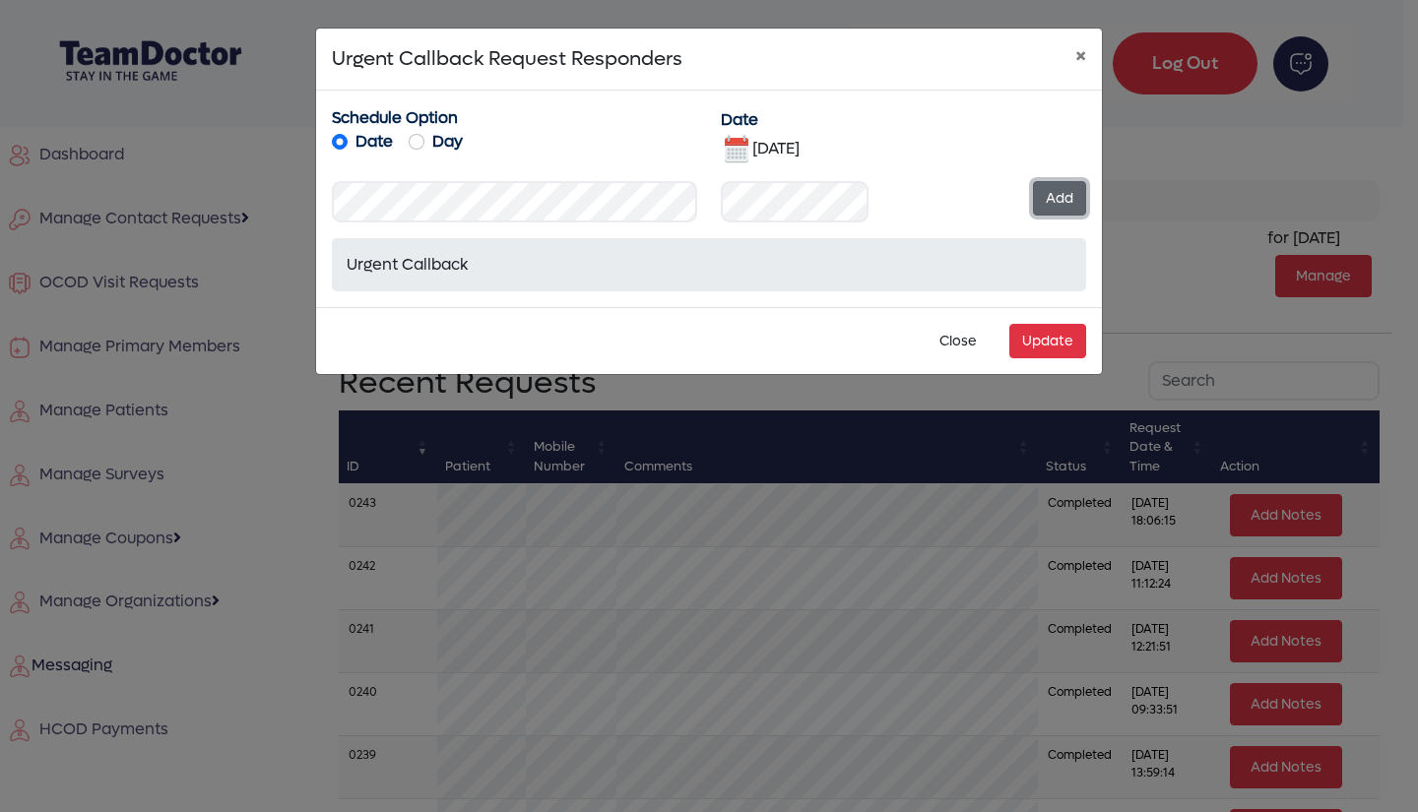
click at [1057, 195] on button "Add" at bounding box center [1059, 198] width 53 height 34
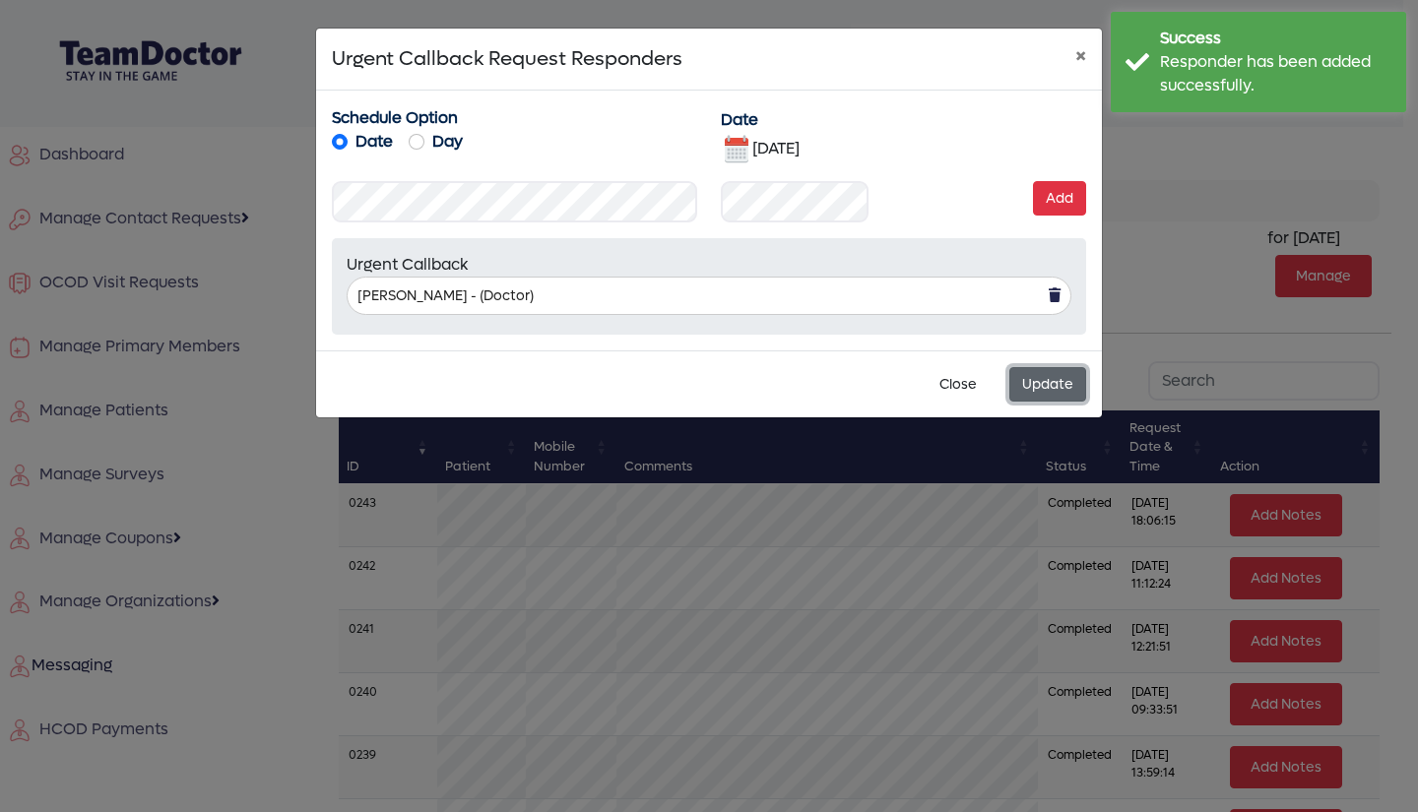
click at [1043, 391] on button "Update" at bounding box center [1047, 384] width 77 height 34
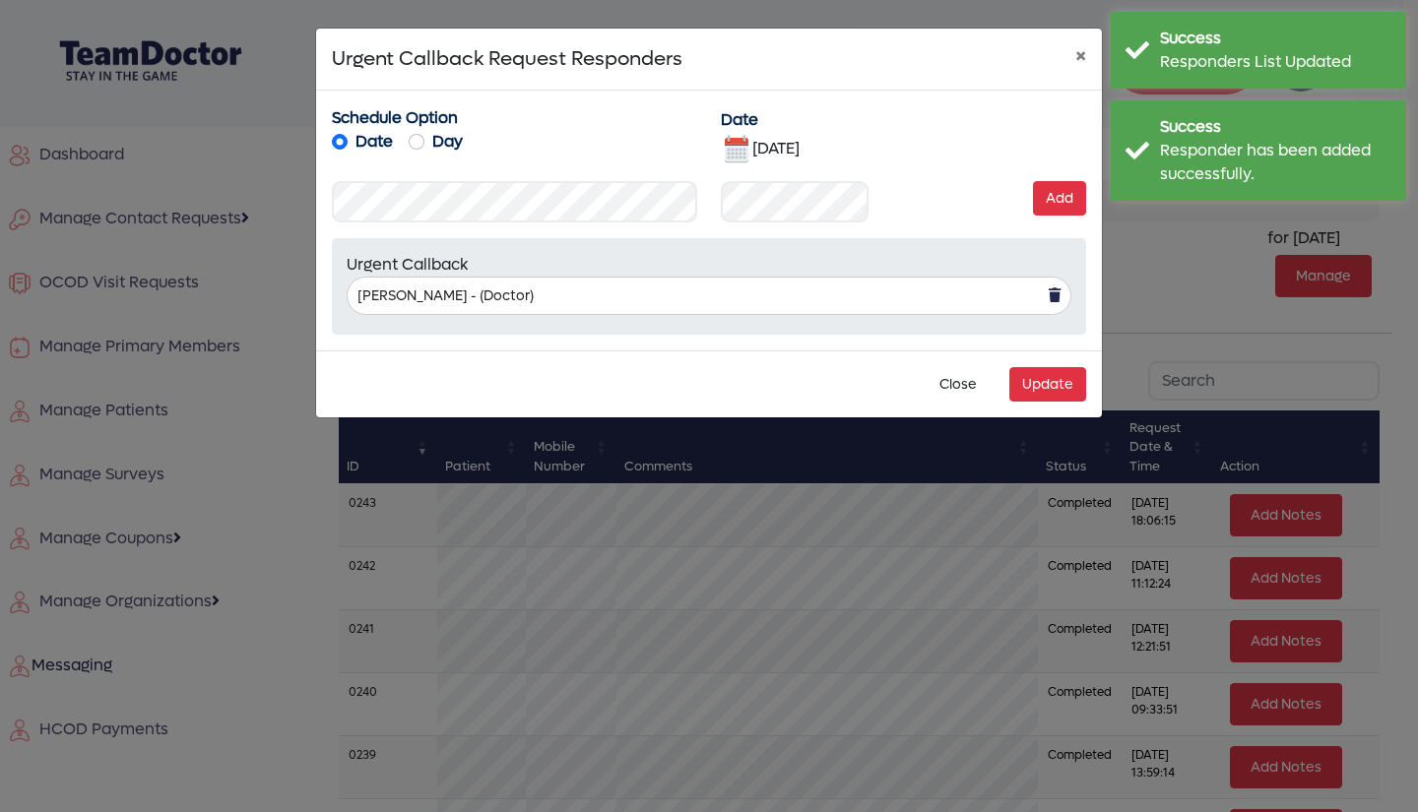
click at [736, 151] on img at bounding box center [737, 150] width 32 height 32
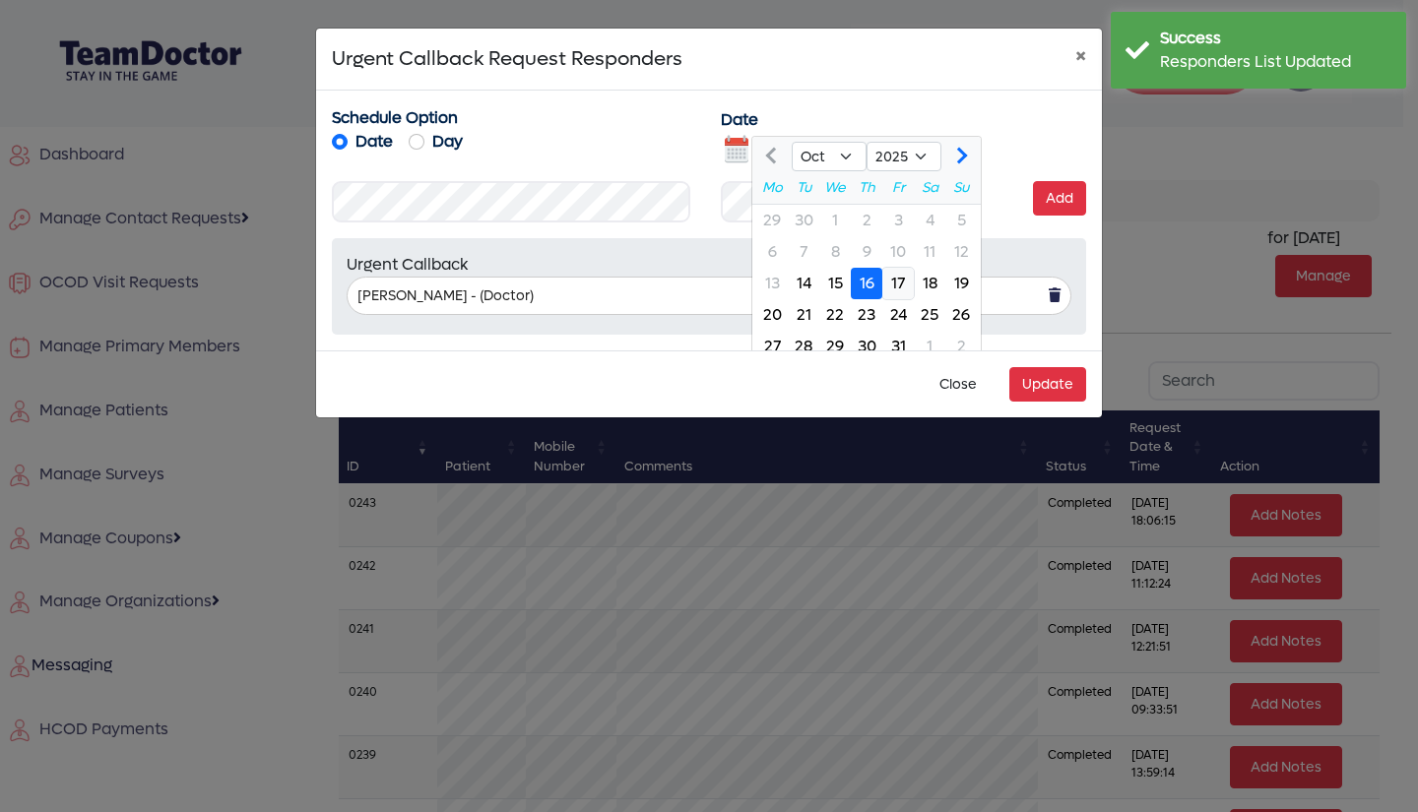
click at [907, 281] on div "17" at bounding box center [898, 284] width 32 height 32
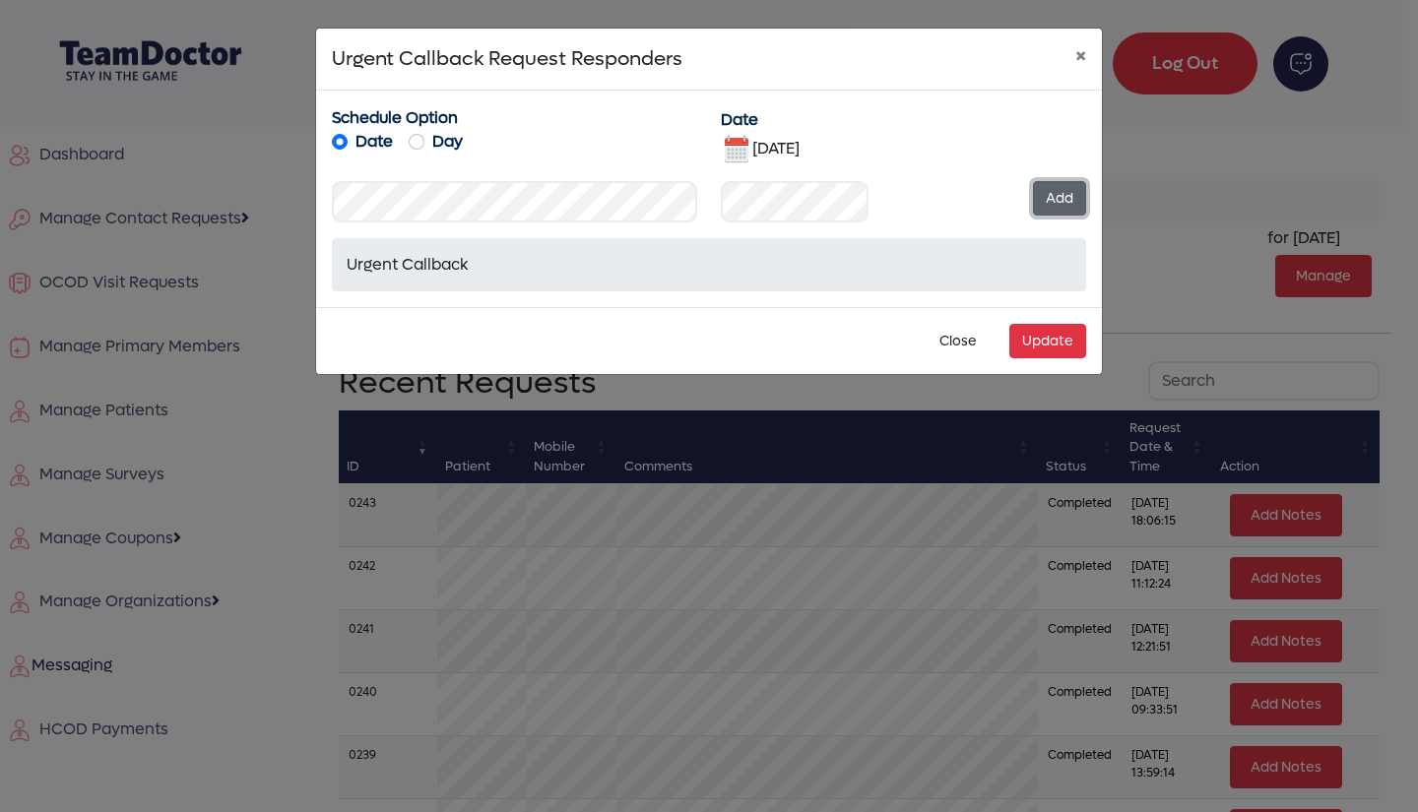
click at [1051, 194] on button "Add" at bounding box center [1059, 198] width 53 height 34
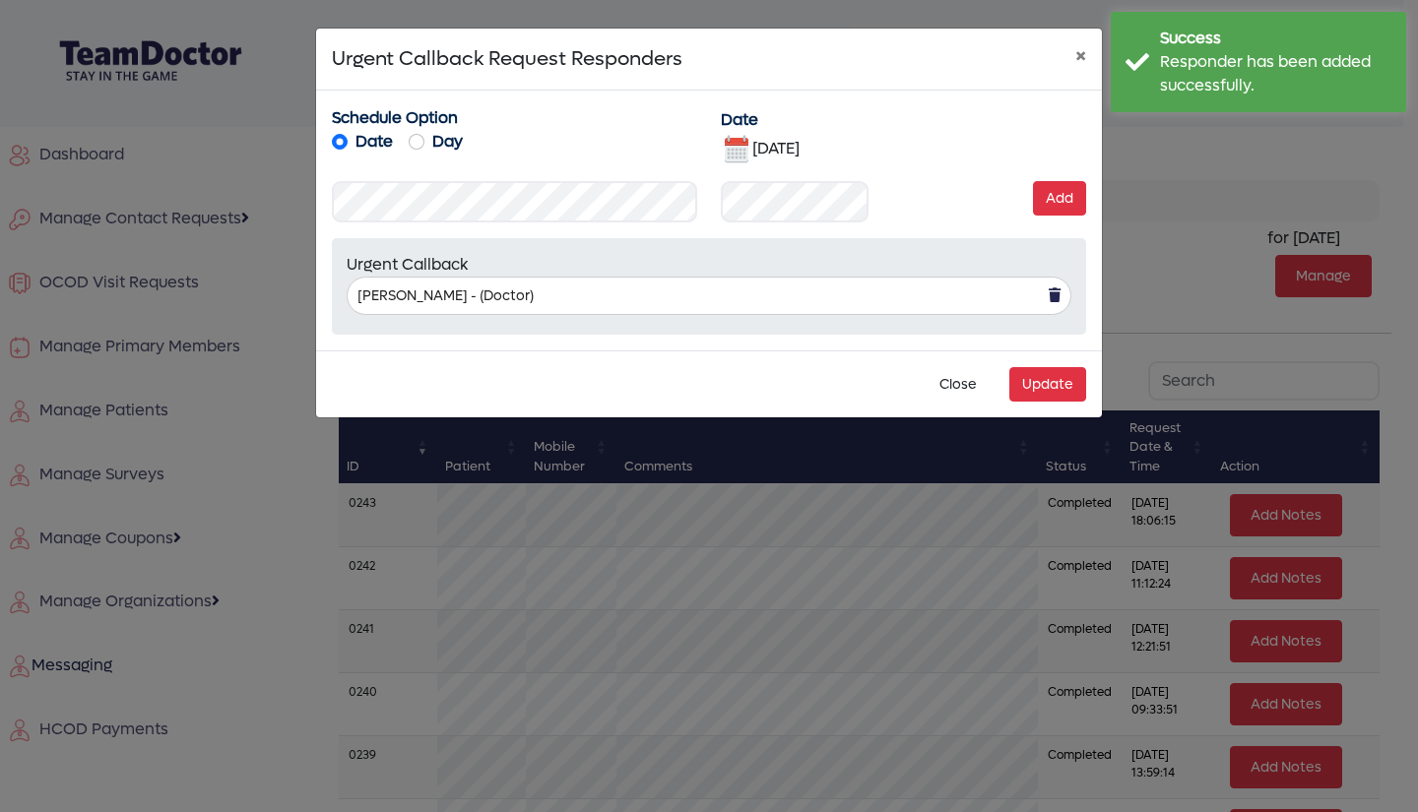
click at [741, 146] on img at bounding box center [737, 150] width 32 height 32
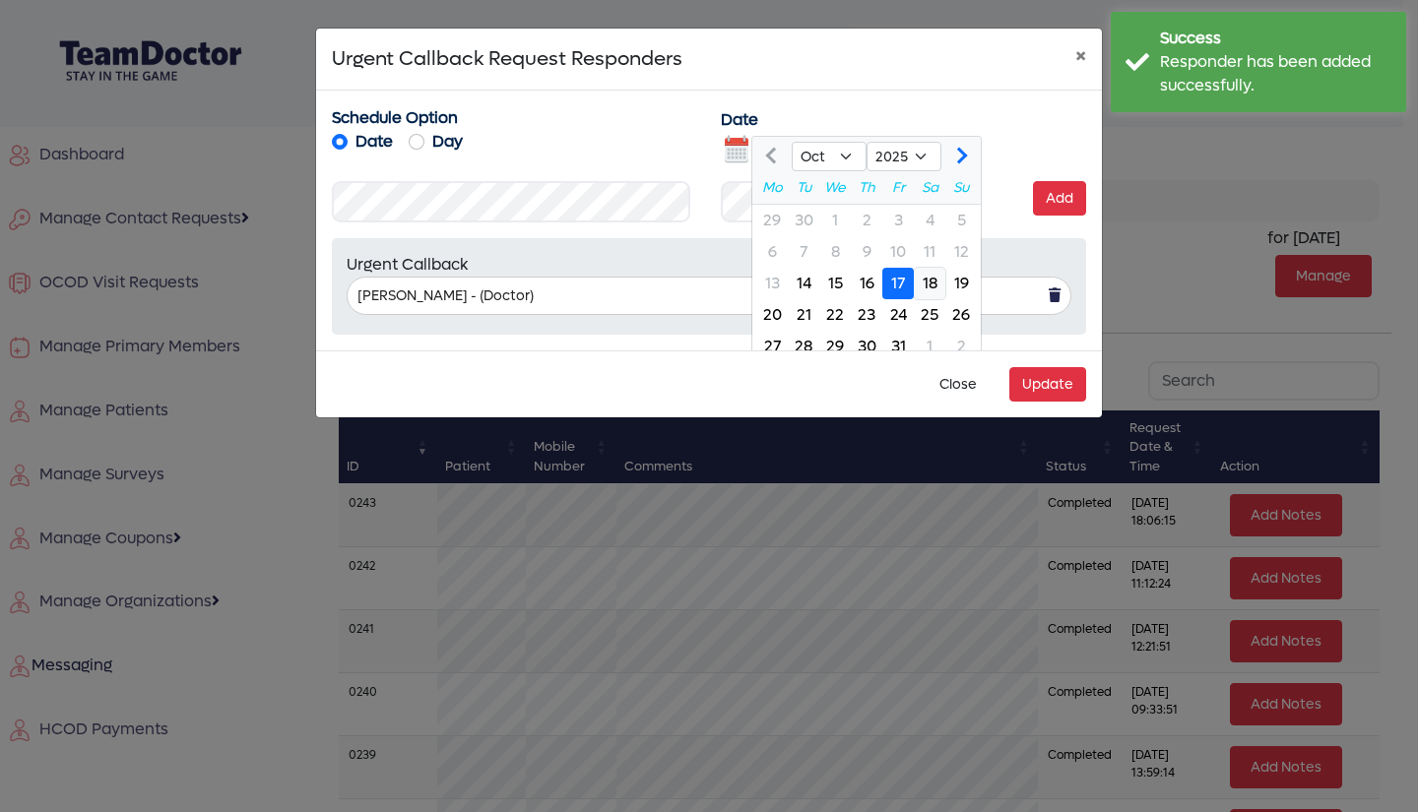
click at [924, 275] on div "18" at bounding box center [930, 284] width 32 height 32
type input "[DATE]"
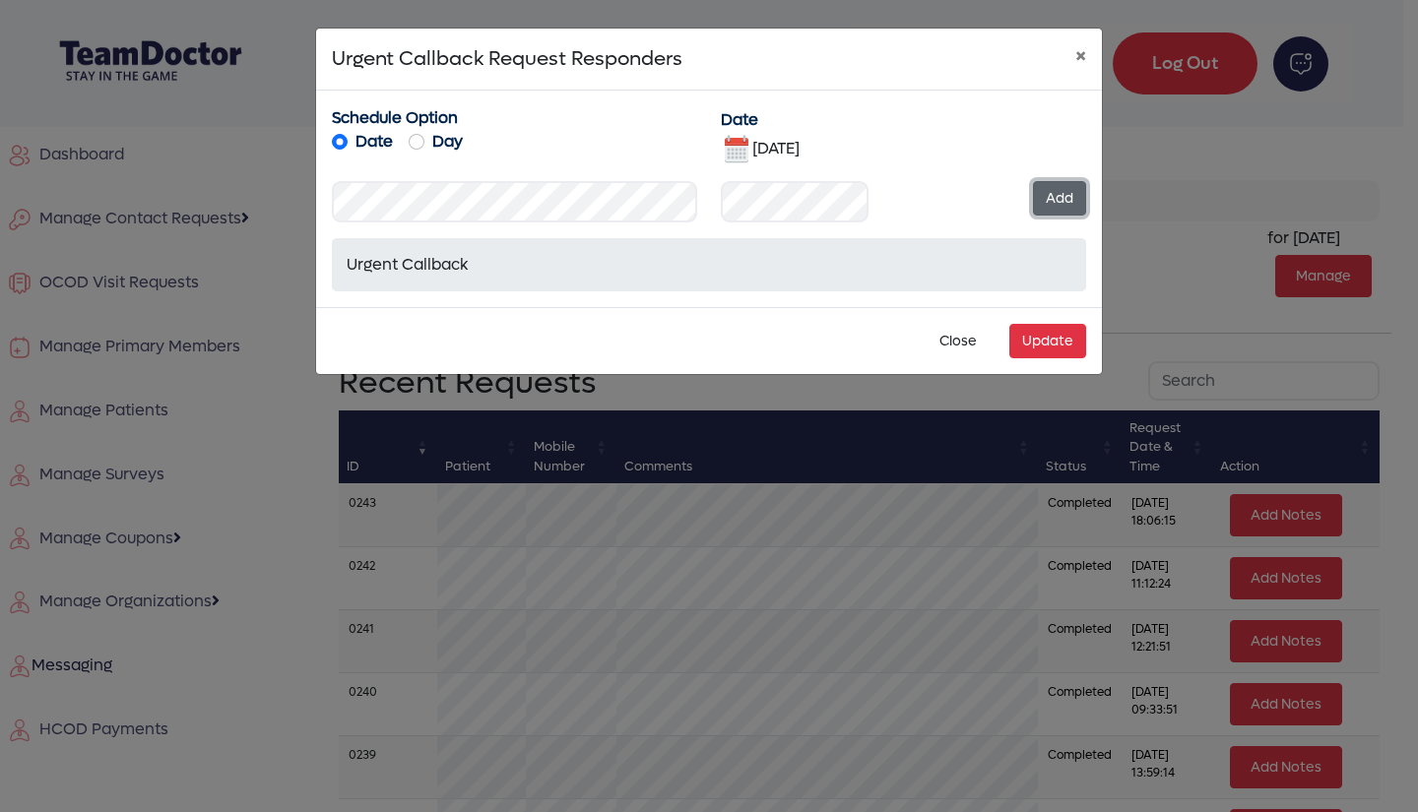
click at [1060, 187] on button "Add" at bounding box center [1059, 198] width 53 height 34
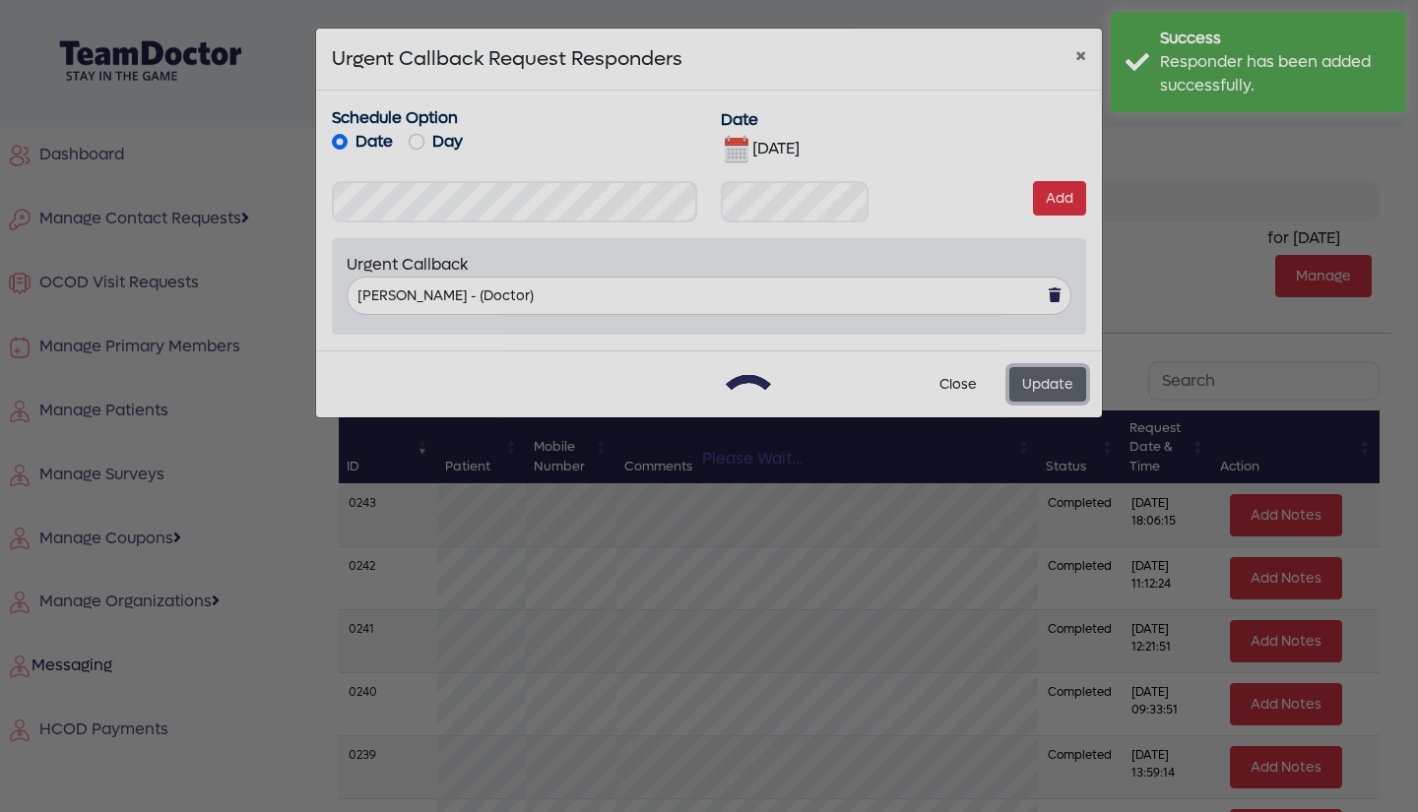
click at [1054, 381] on button "Update" at bounding box center [1047, 384] width 77 height 34
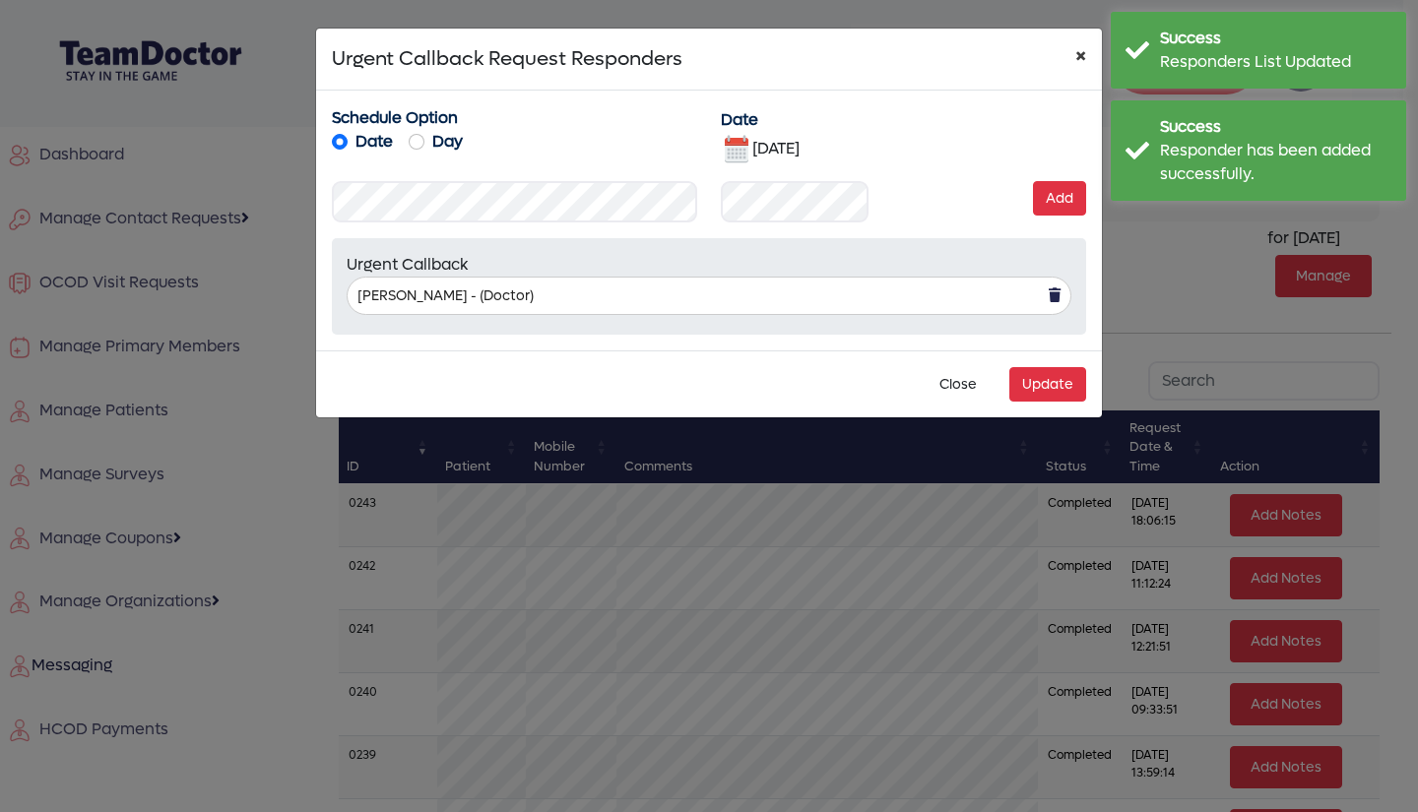
click at [1085, 65] on span "×" at bounding box center [1080, 55] width 11 height 31
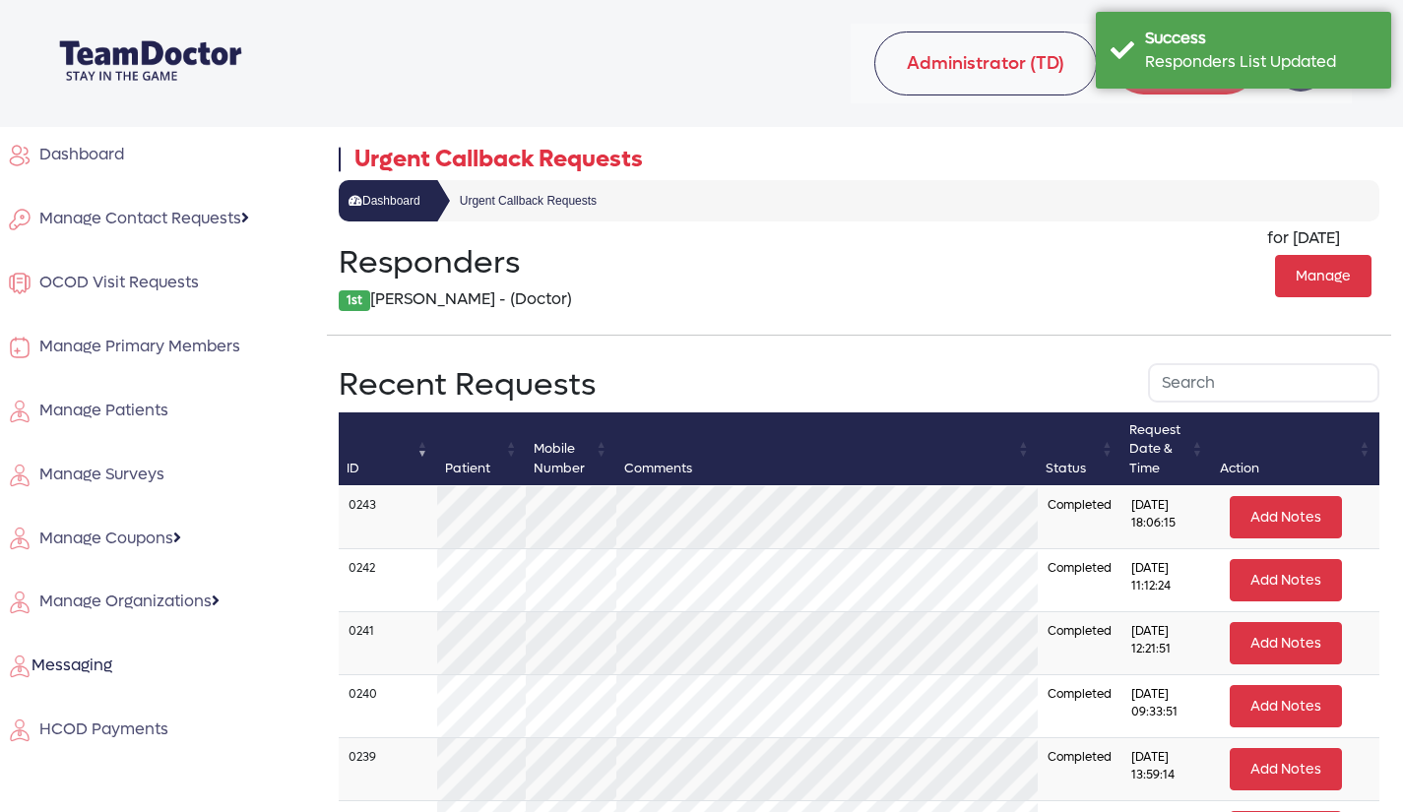
click at [98, 721] on span "HCOD Payments" at bounding box center [100, 729] width 137 height 21
